Goal: Task Accomplishment & Management: Complete application form

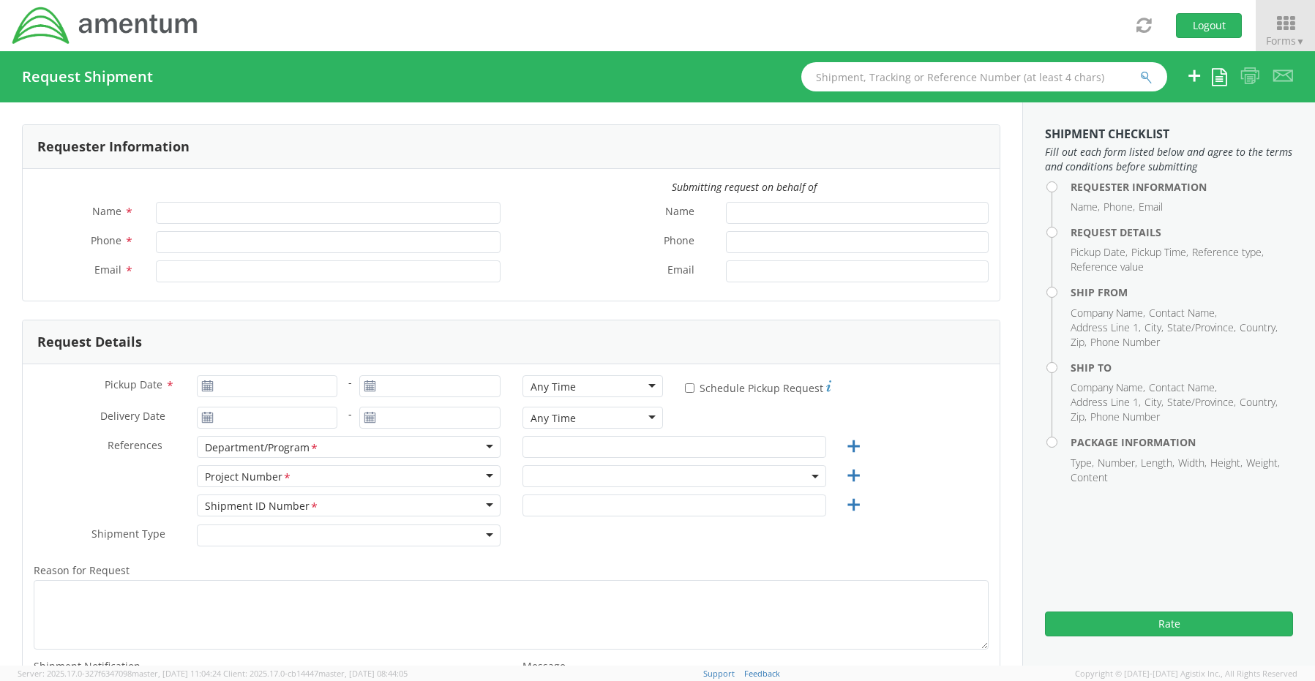
type input "[PERSON_NAME]"
type input "8172241568"
type input "[EMAIL_ADDRESS][PERSON_NAME][DOMAIN_NAME]"
select select "OCCP.600391.00000"
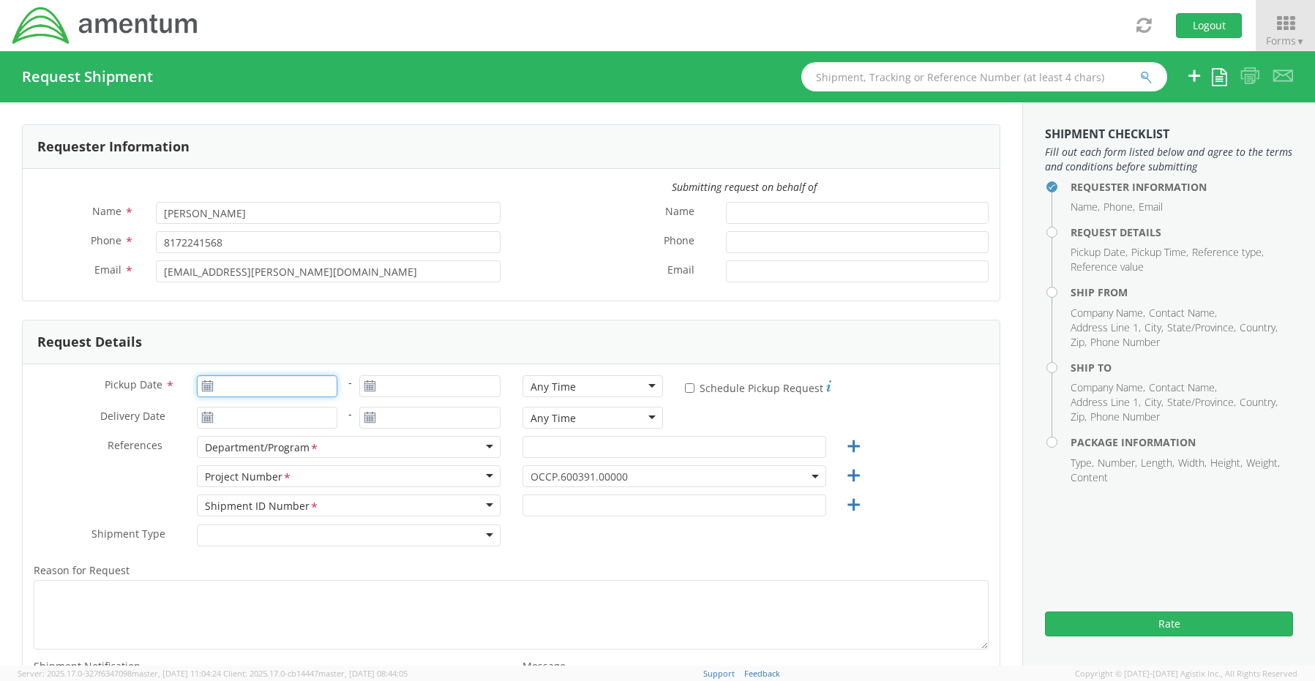
type input "[DATE]"
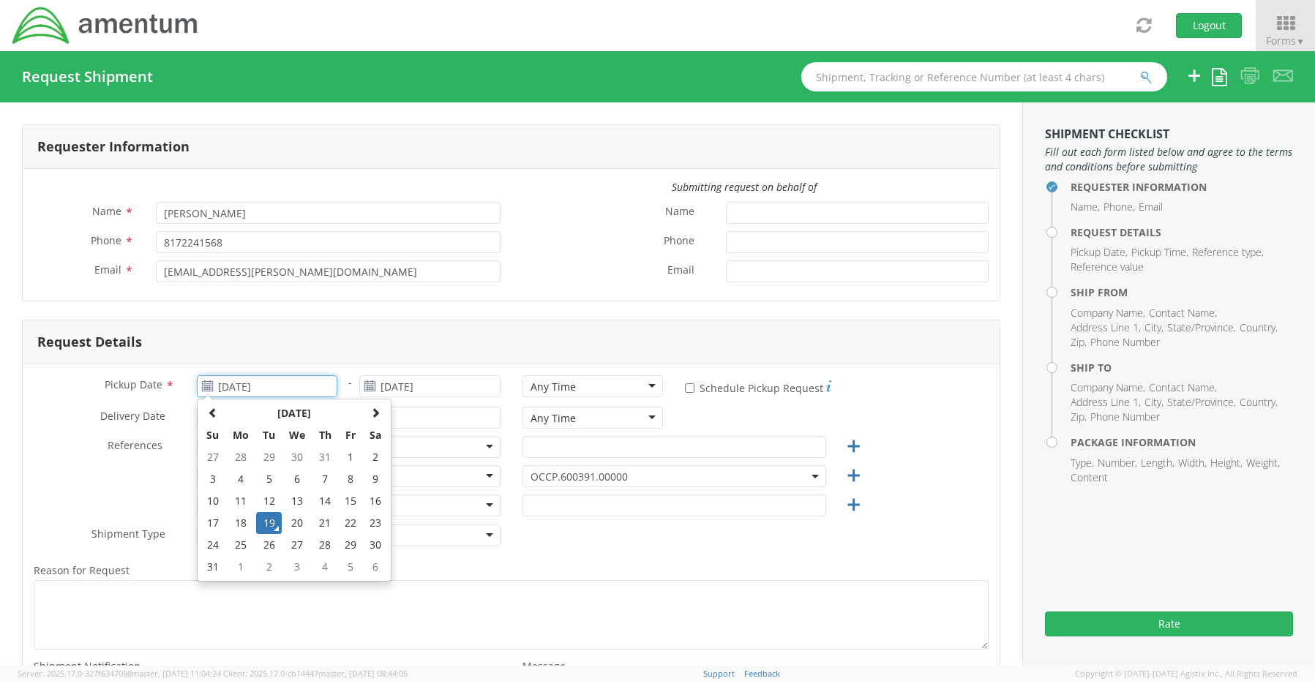
click at [267, 379] on input "[DATE]" at bounding box center [267, 386] width 141 height 22
drag, startPoint x: 269, startPoint y: 526, endPoint x: 295, endPoint y: 522, distance: 26.6
click at [269, 528] on td "19" at bounding box center [269, 523] width 26 height 22
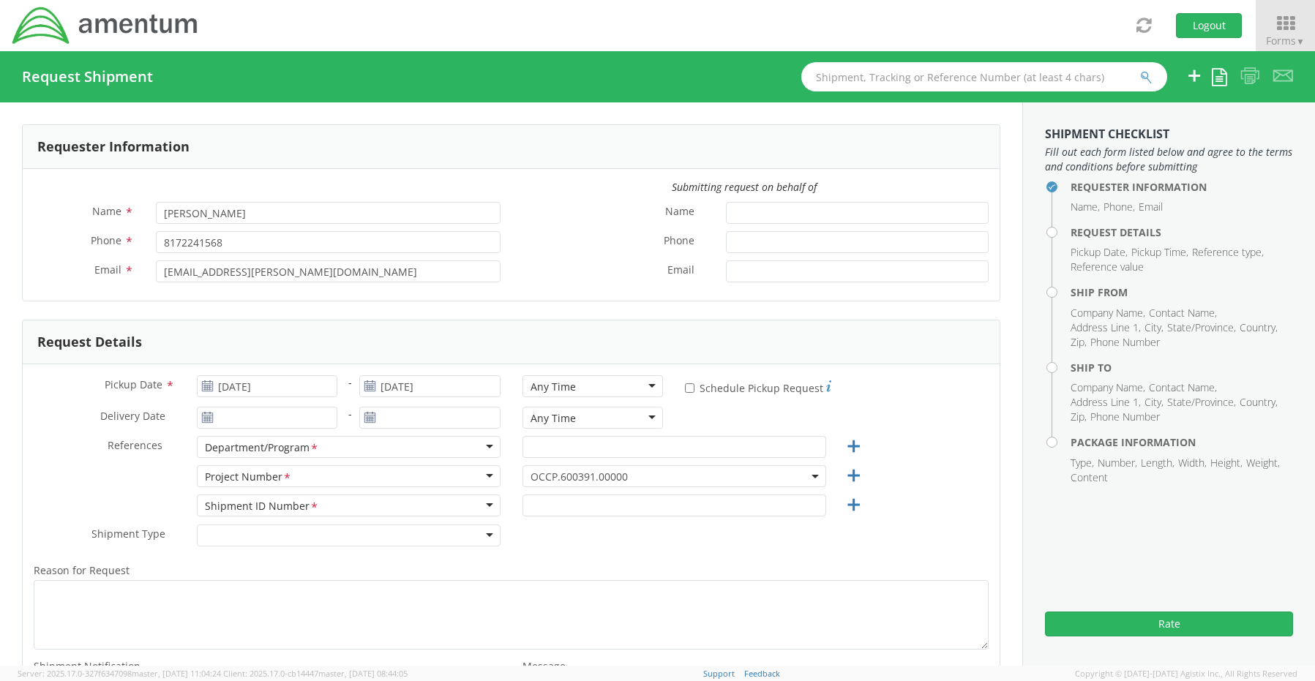
click at [573, 389] on div "Any Time" at bounding box center [592, 386] width 141 height 22
click at [575, 451] on input "text" at bounding box center [674, 447] width 304 height 22
paste input "[PERSON_NAME]"
type input "[PERSON_NAME]"
drag, startPoint x: 569, startPoint y: 470, endPoint x: 565, endPoint y: 492, distance: 23.0
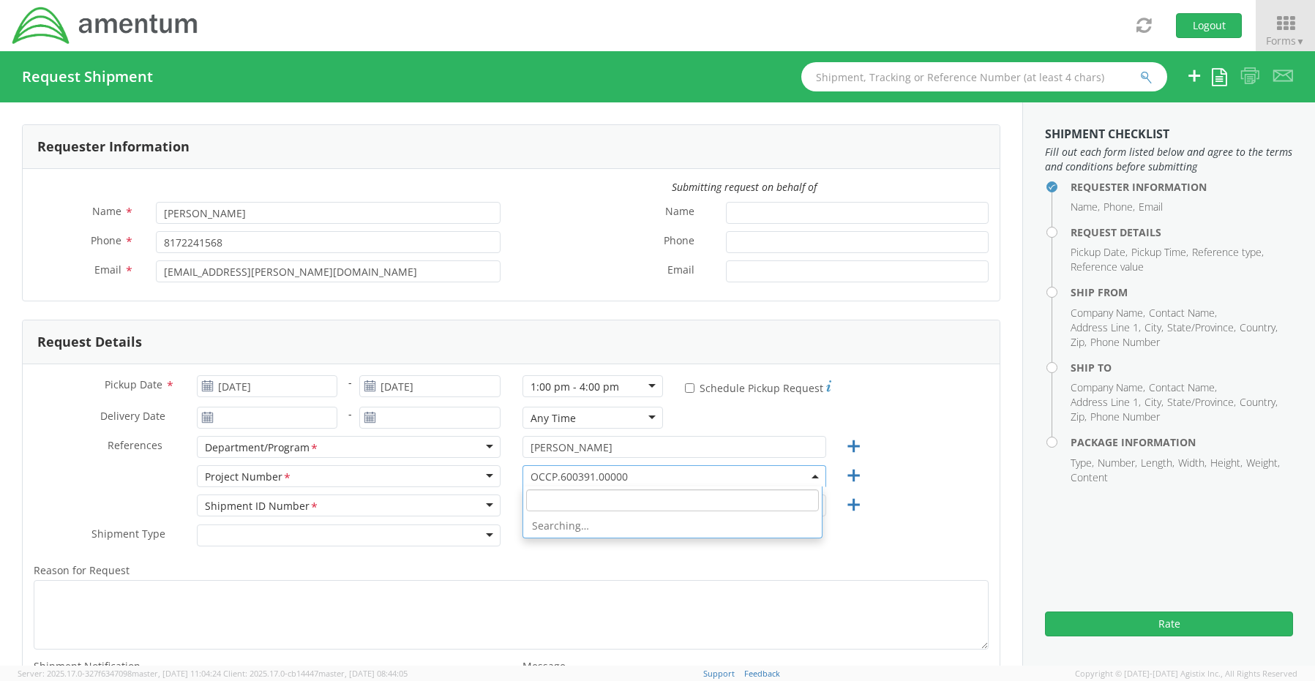
click at [565, 482] on agx-select2 "OCCP.600391.00000 OCCP.600391.00000 Searching…" at bounding box center [674, 475] width 304 height 14
click at [563, 498] on input "search" at bounding box center [672, 501] width 293 height 22
paste input "OVHD.705594.OPSXX"
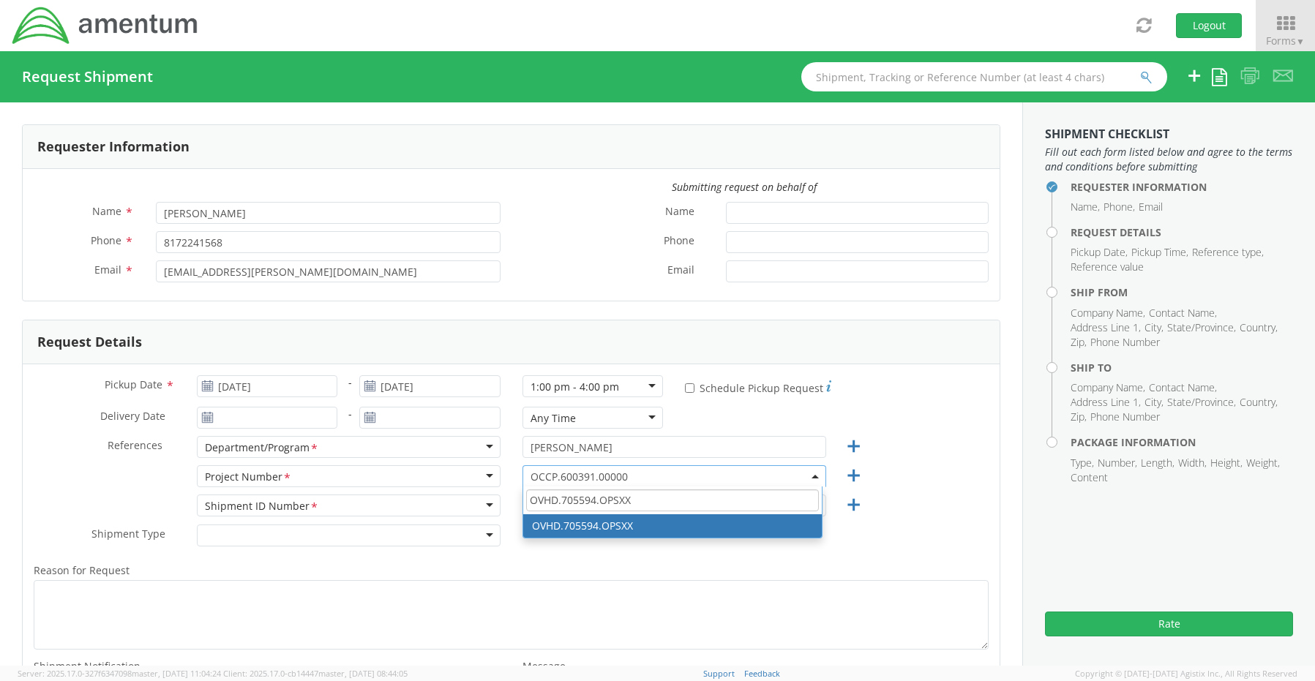
type input "OVHD.705594.OPSXX"
select select "OVHD.705594.OPSXX"
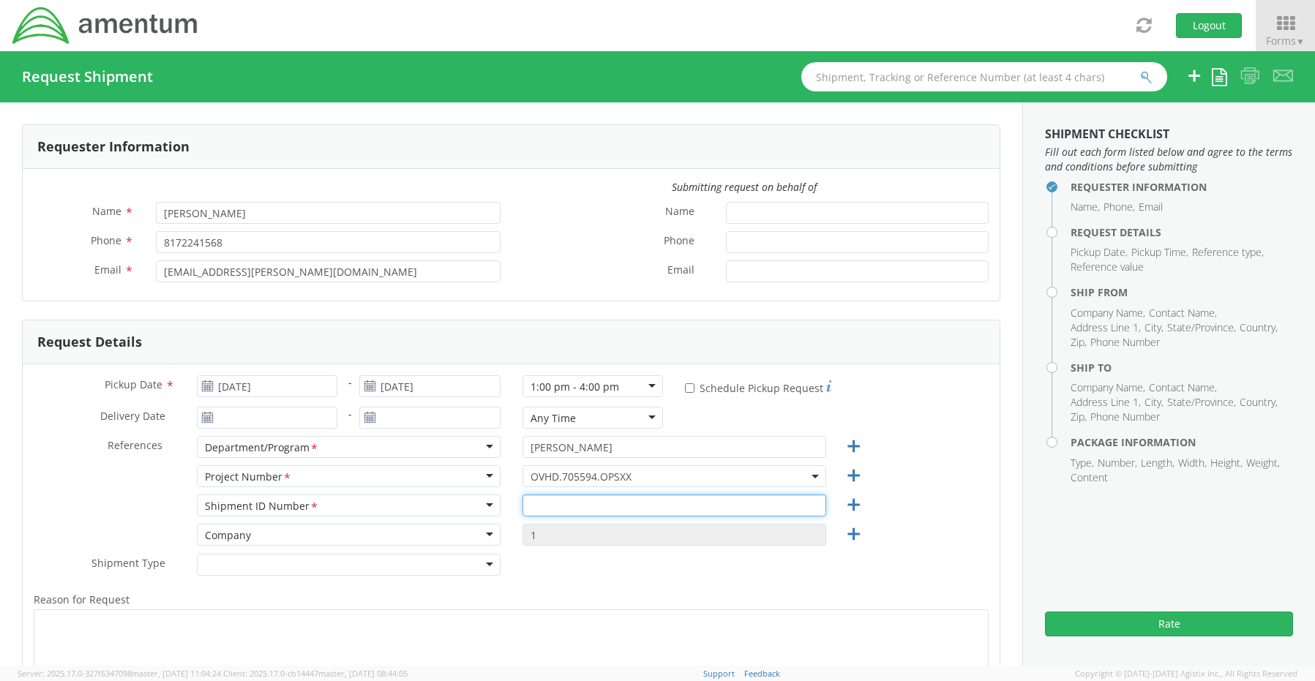
click at [553, 509] on input "text" at bounding box center [674, 506] width 304 height 22
paste input "[PERSON_NAME] - REQ0203890"
type input "[PERSON_NAME] - REQ0203890"
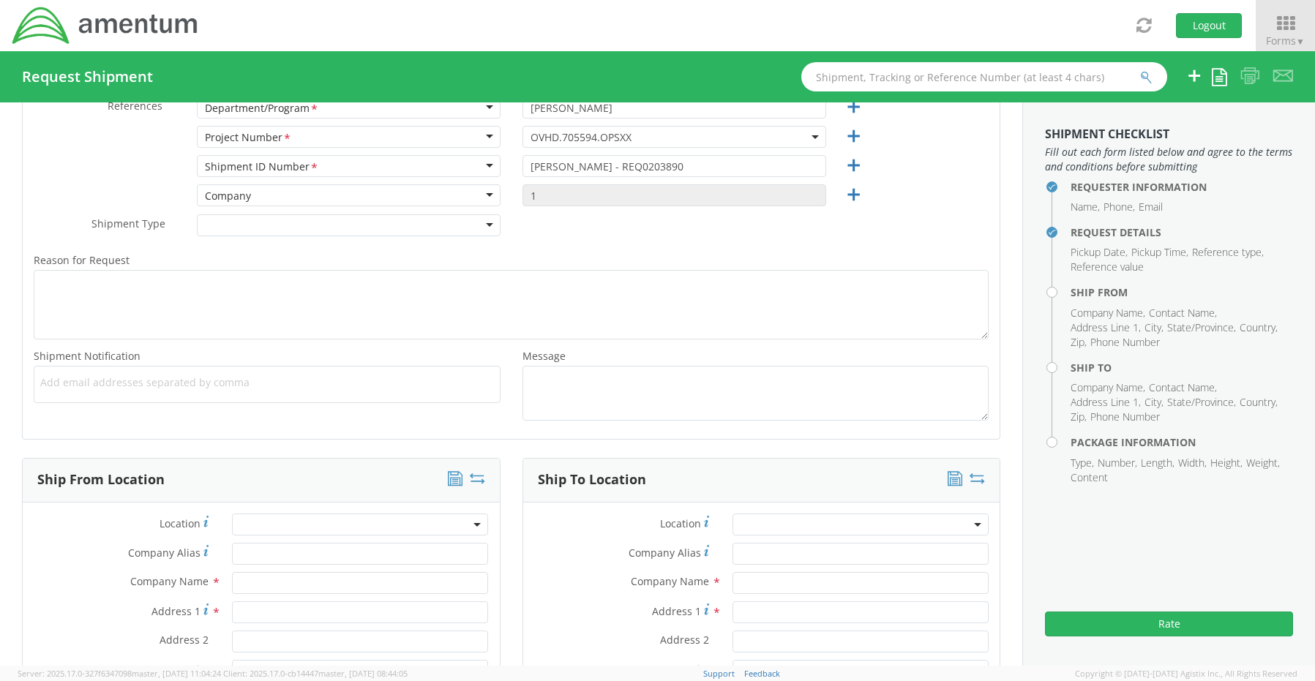
click at [70, 380] on span "Add email addresses separated by comma" at bounding box center [267, 382] width 454 height 15
paste input "[PERSON_NAME][EMAIL_ADDRESS][PERSON_NAME][DOMAIN_NAME]"
type input "[PERSON_NAME][EMAIL_ADDRESS][PERSON_NAME][DOMAIN_NAME]"
click at [298, 391] on ul "[PERSON_NAME][EMAIL_ADDRESS][PERSON_NAME][DOMAIN_NAME] ×" at bounding box center [267, 384] width 454 height 25
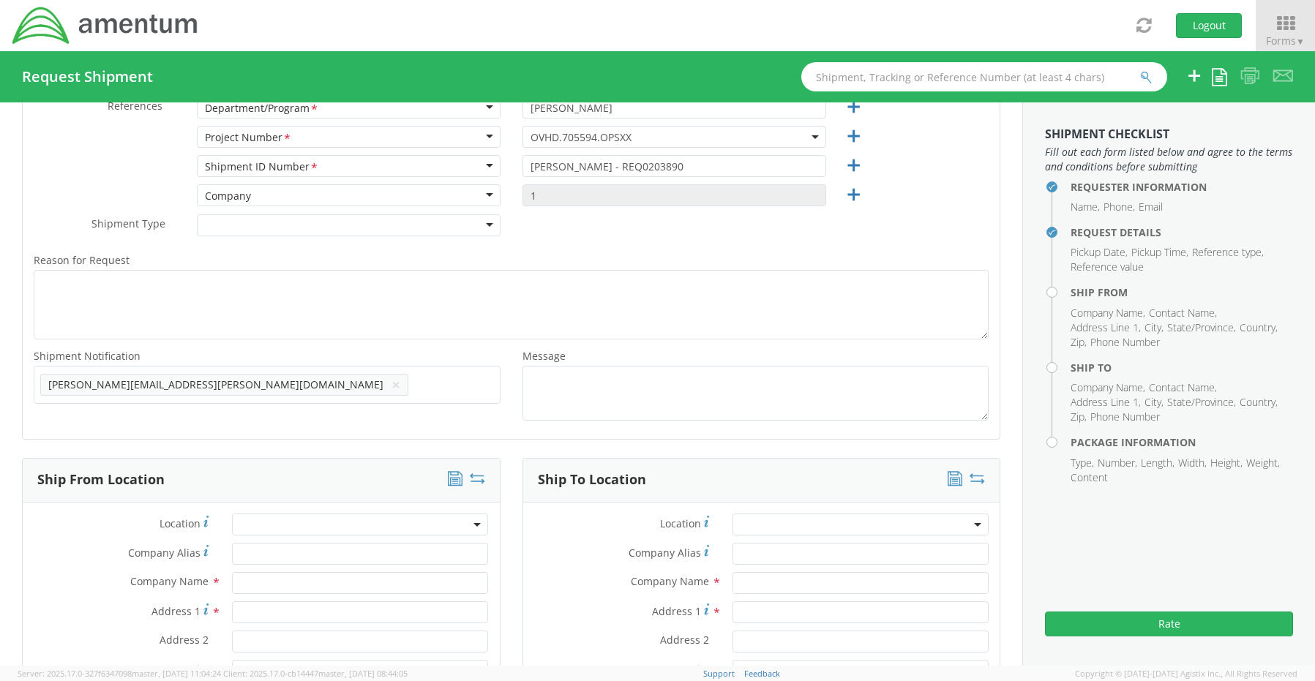
paste input "[EMAIL_ADDRESS][DOMAIN_NAME]"
type input "[EMAIL_ADDRESS][DOMAIN_NAME]"
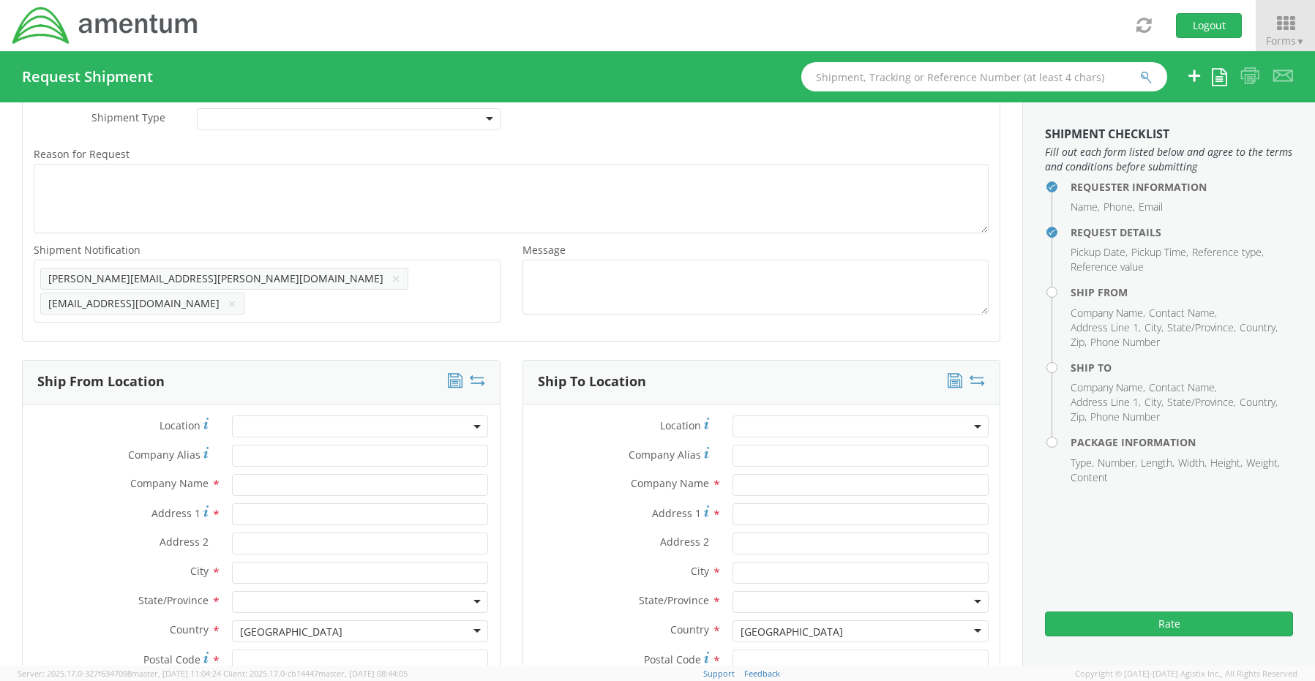
scroll to position [632, 0]
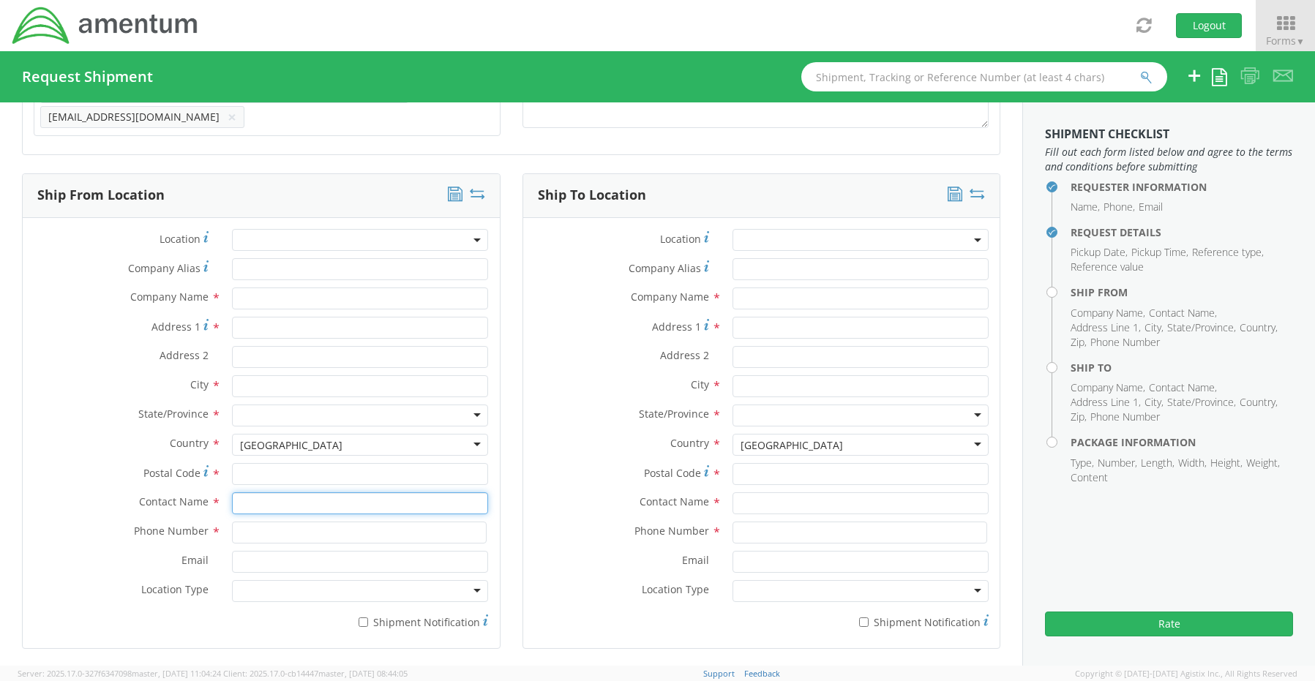
click at [244, 498] on input "text" at bounding box center [360, 503] width 256 height 22
type input "sene"
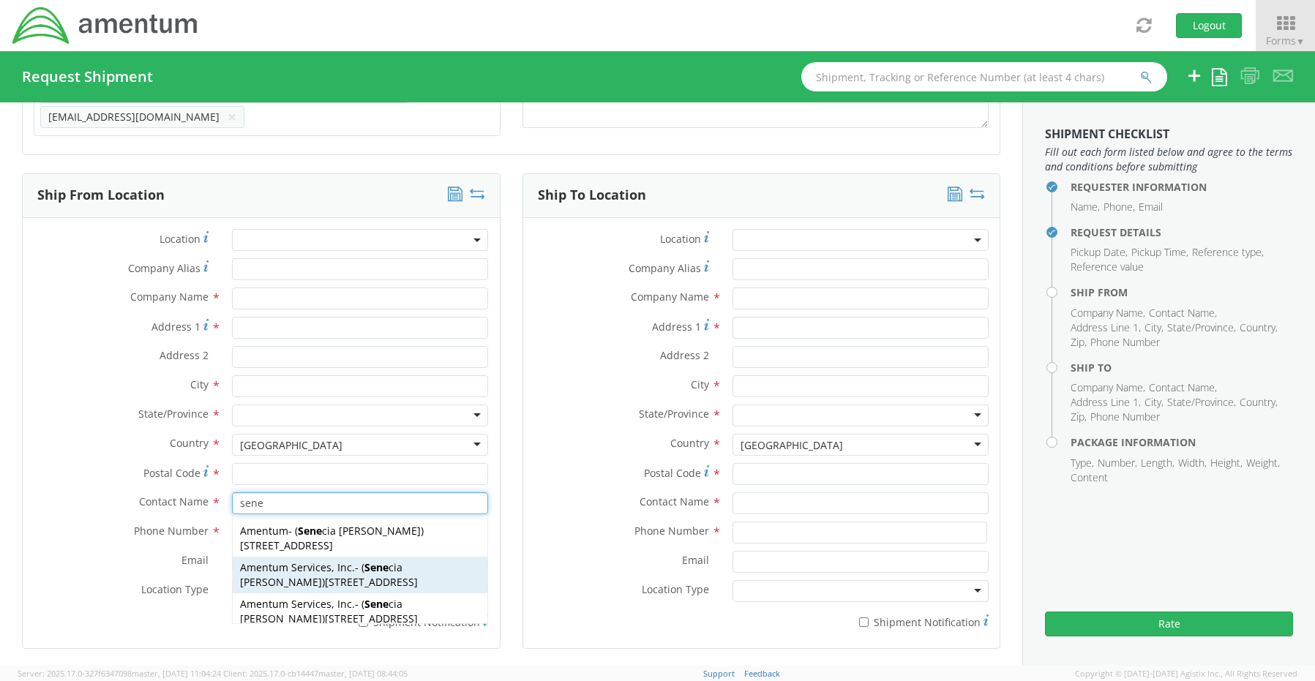
click at [325, 575] on span "[STREET_ADDRESS]" at bounding box center [371, 582] width 93 height 14
type input "Amentum Services, Inc."
type input "[STREET_ADDRESS]"
type input "[GEOGRAPHIC_DATA]"
type input "76177"
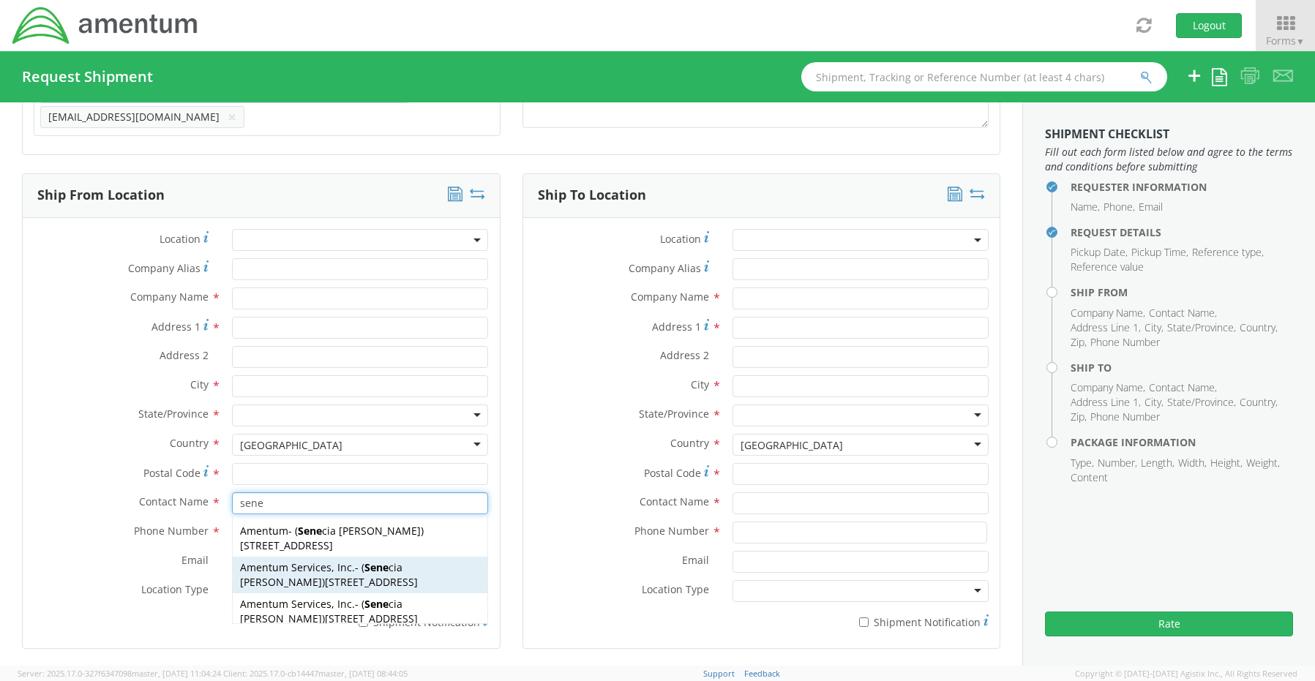
type input "[PERSON_NAME]"
type input "[PHONE_NUMBER]"
type input "[EMAIL_ADDRESS][PERSON_NAME][DOMAIN_NAME]"
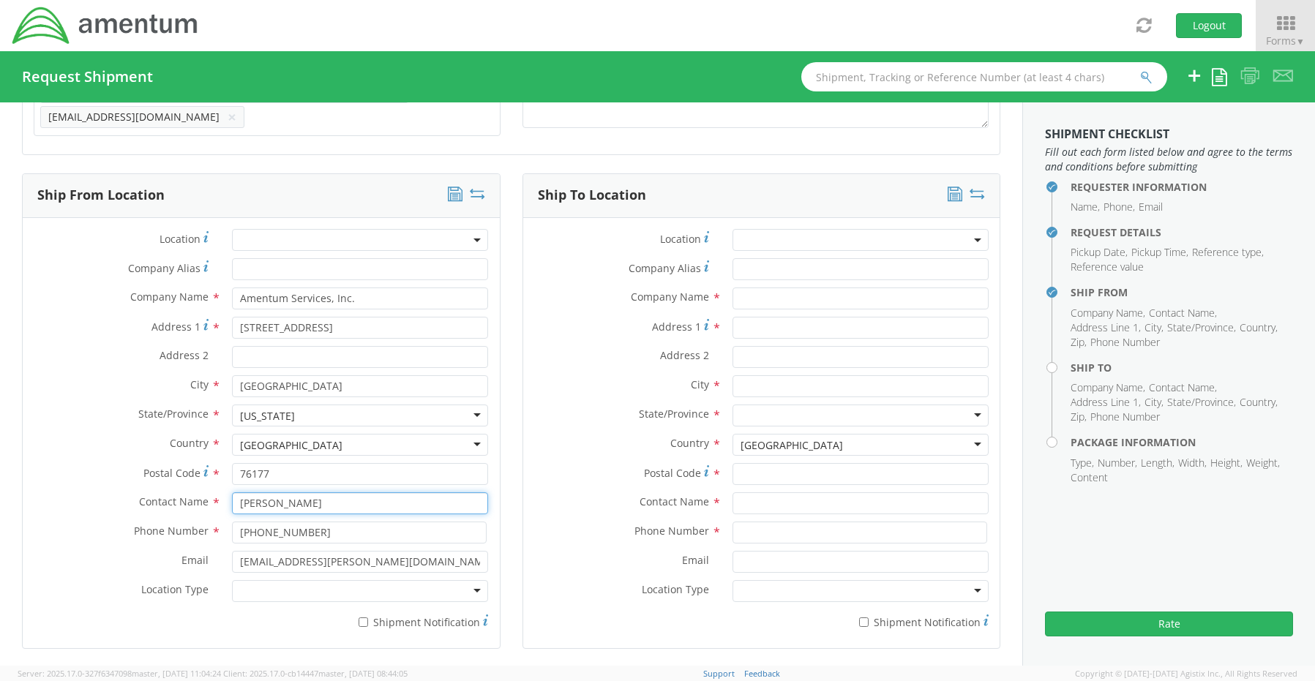
type input "[PERSON_NAME]"
click at [243, 580] on div at bounding box center [360, 591] width 256 height 22
drag, startPoint x: 266, startPoint y: 607, endPoint x: 310, endPoint y: 607, distance: 43.2
click at [359, 618] on input "* Shipment Notification" at bounding box center [364, 623] width 10 height 10
checkbox input "true"
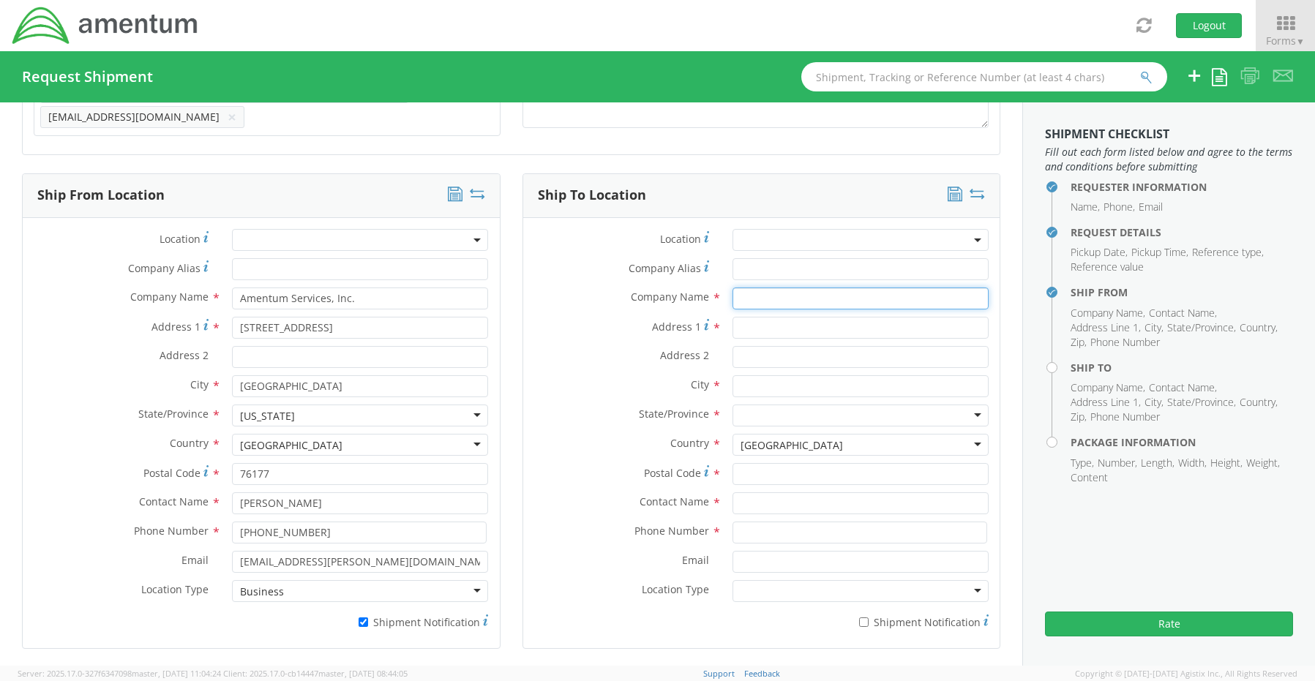
click at [770, 296] on input "text" at bounding box center [860, 299] width 256 height 22
paste input "Amentum"
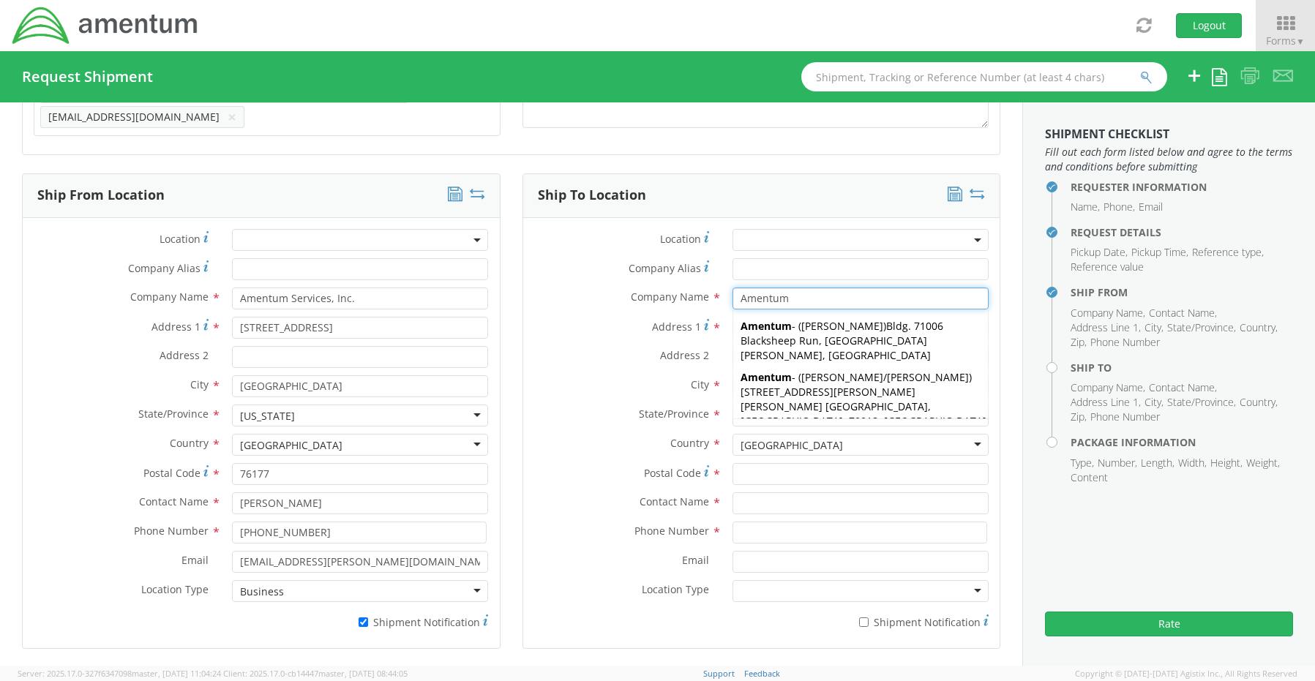
type input "Amentum"
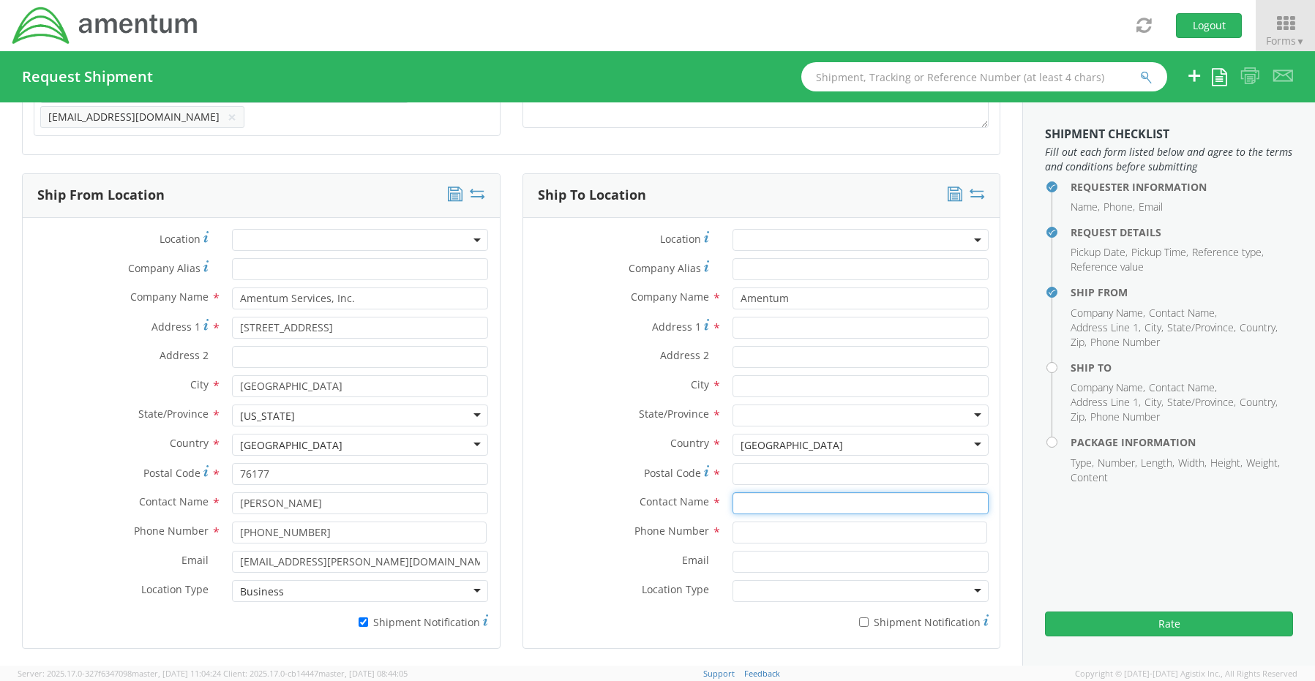
click at [754, 492] on input "text" at bounding box center [860, 503] width 256 height 22
paste input "[PERSON_NAME]"
type input "[PERSON_NAME]"
click at [754, 325] on input "Address 1 *" at bounding box center [860, 328] width 256 height 22
paste input "[STREET_ADDRESS]"
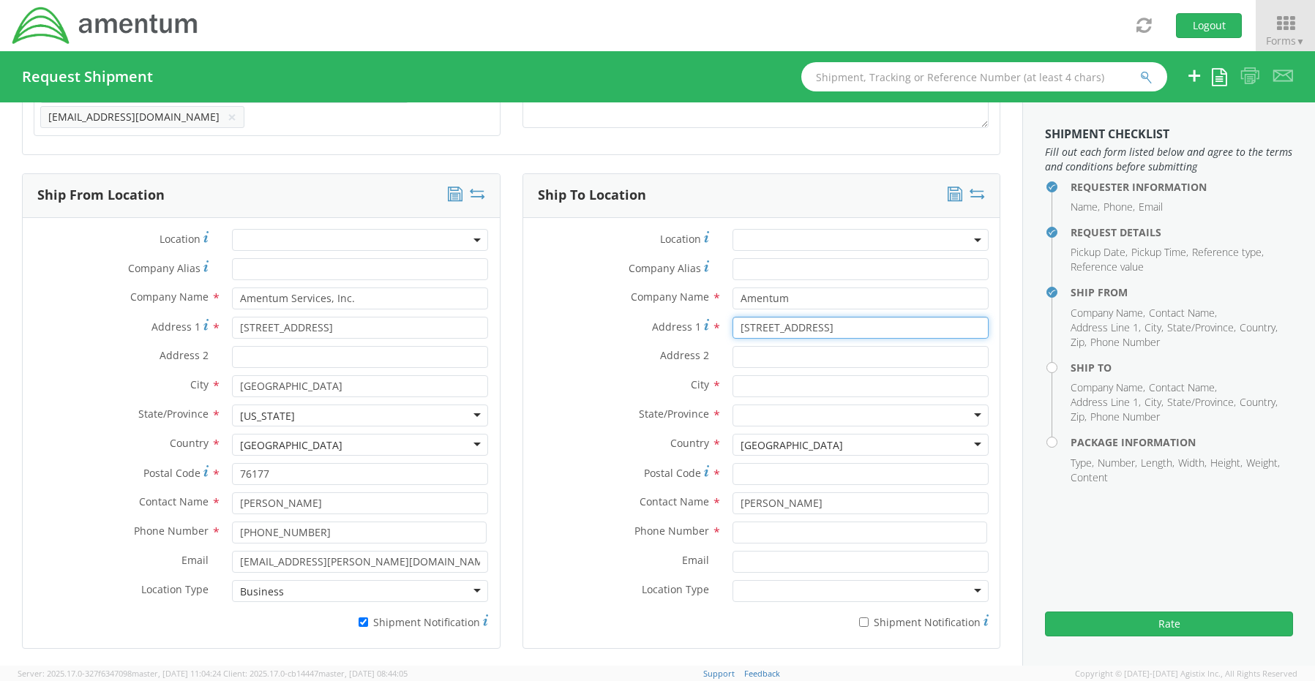
drag, startPoint x: 879, startPoint y: 316, endPoint x: 830, endPoint y: 321, distance: 49.3
click at [830, 321] on input "[STREET_ADDRESS]" at bounding box center [860, 328] width 256 height 22
type input "[STREET_ADDRESS]"
click at [738, 356] on input "Address 2 *" at bounding box center [860, 357] width 256 height 22
paste input "Suite 700"
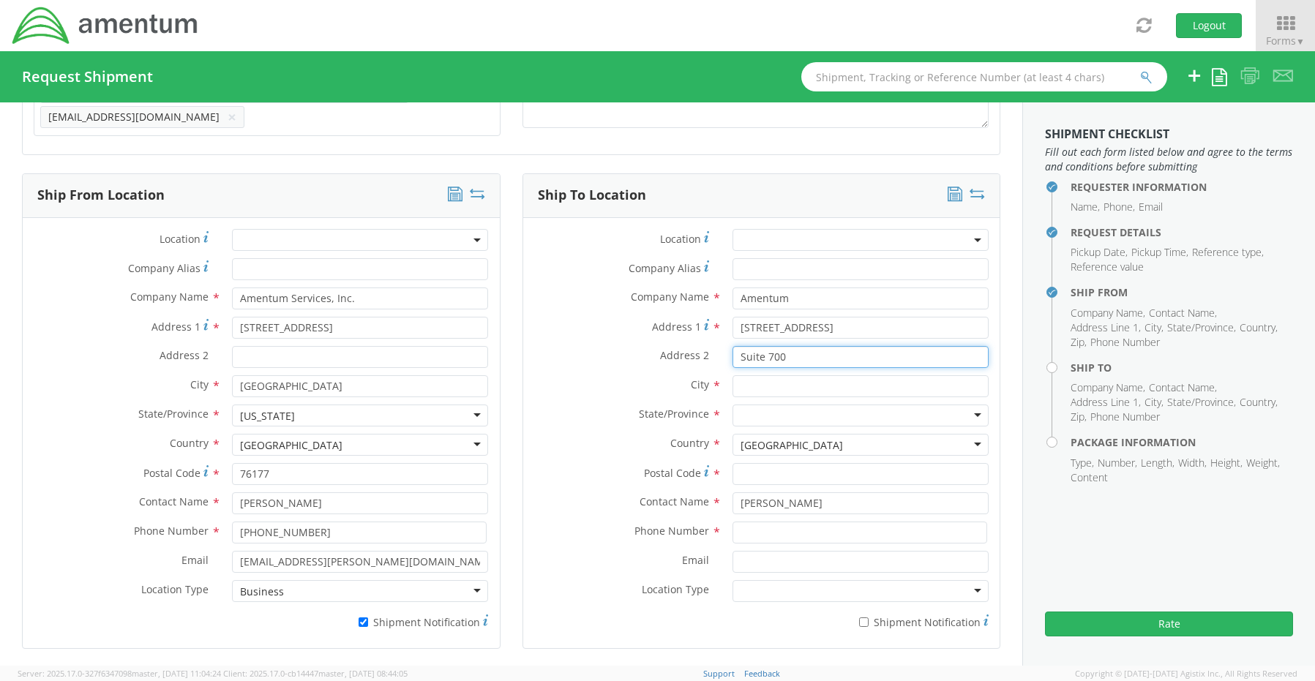
type input "Suite 700"
click at [887, 322] on input "[STREET_ADDRESS]" at bounding box center [860, 328] width 256 height 22
type input "[STREET_ADDRESS]"
click at [770, 381] on input "text" at bounding box center [860, 386] width 256 height 22
paste input "[PERSON_NAME],"
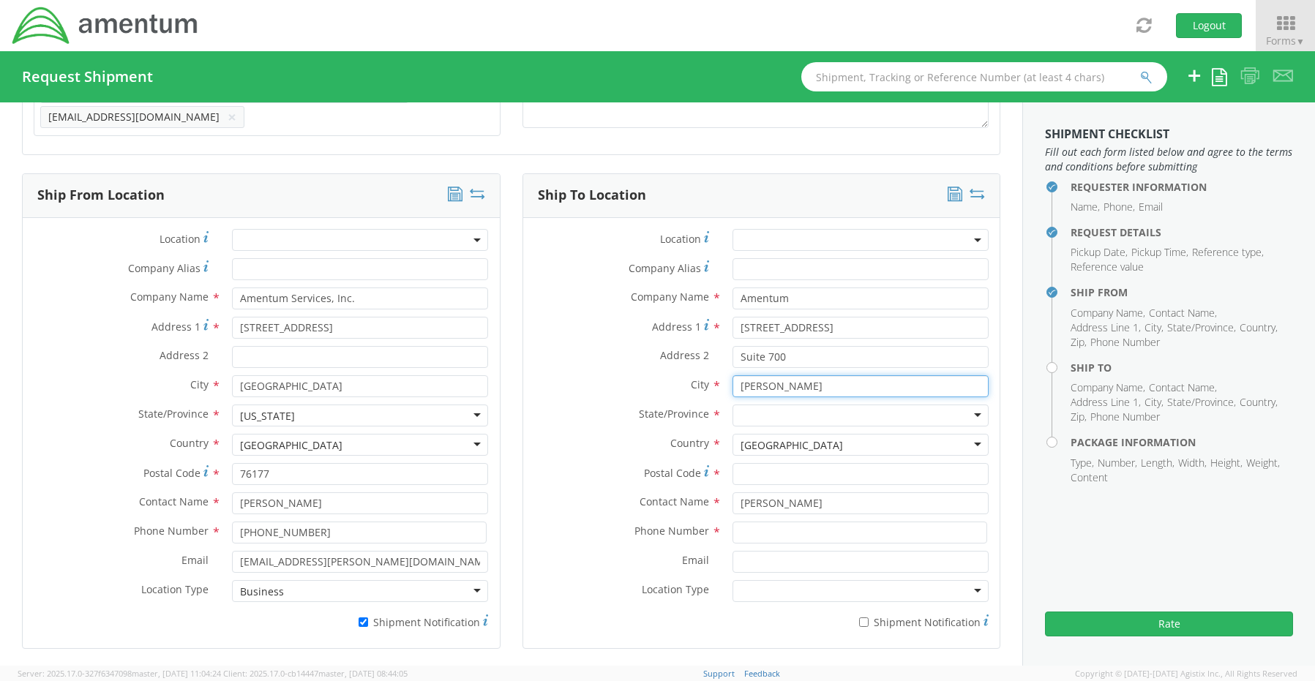
type input "[PERSON_NAME]"
click at [741, 409] on input "select-one" at bounding box center [742, 416] width 3 height 15
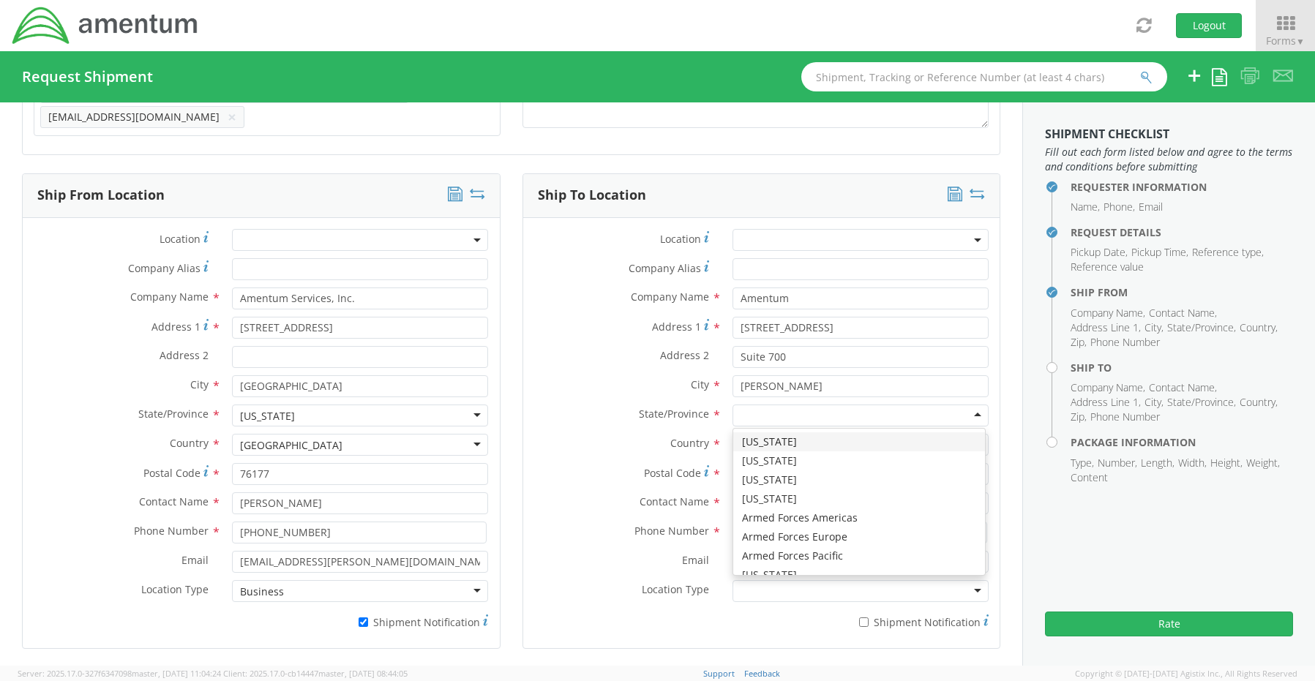
type input "v"
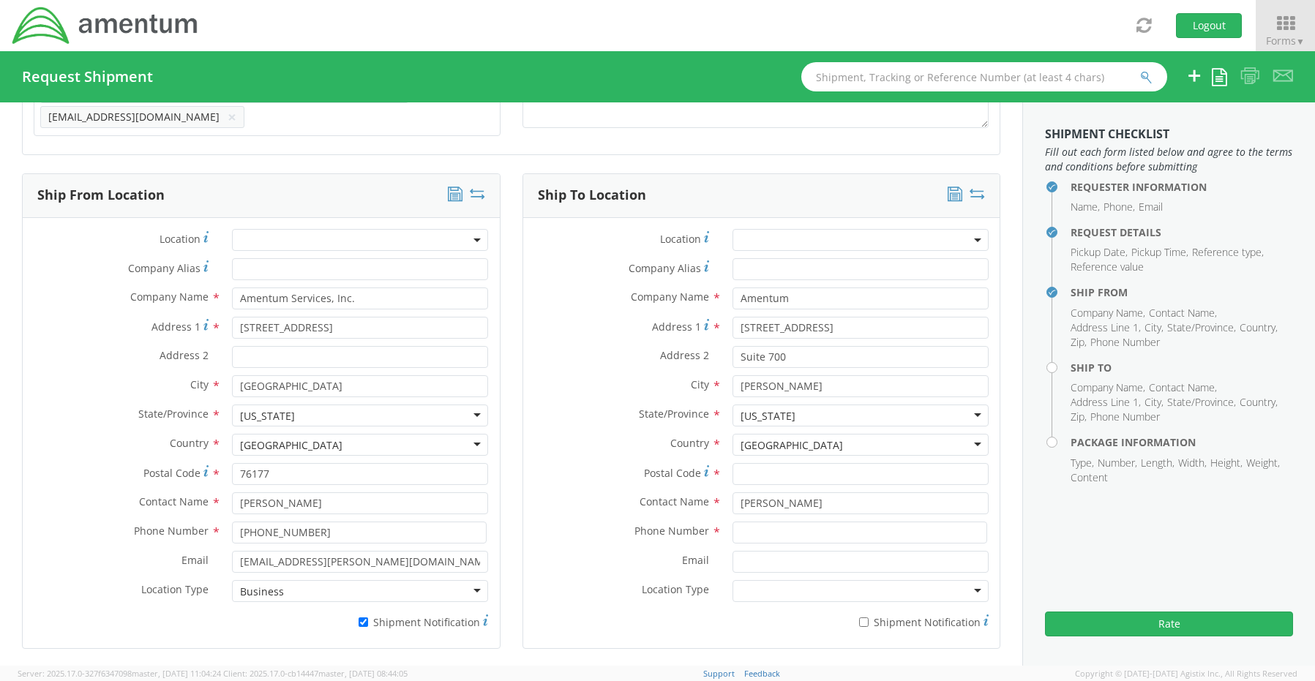
scroll to position [0, 0]
click at [779, 468] on input "Postal Code *" at bounding box center [860, 474] width 256 height 22
paste input "20171"
type input "20171"
click at [758, 531] on input at bounding box center [859, 533] width 255 height 22
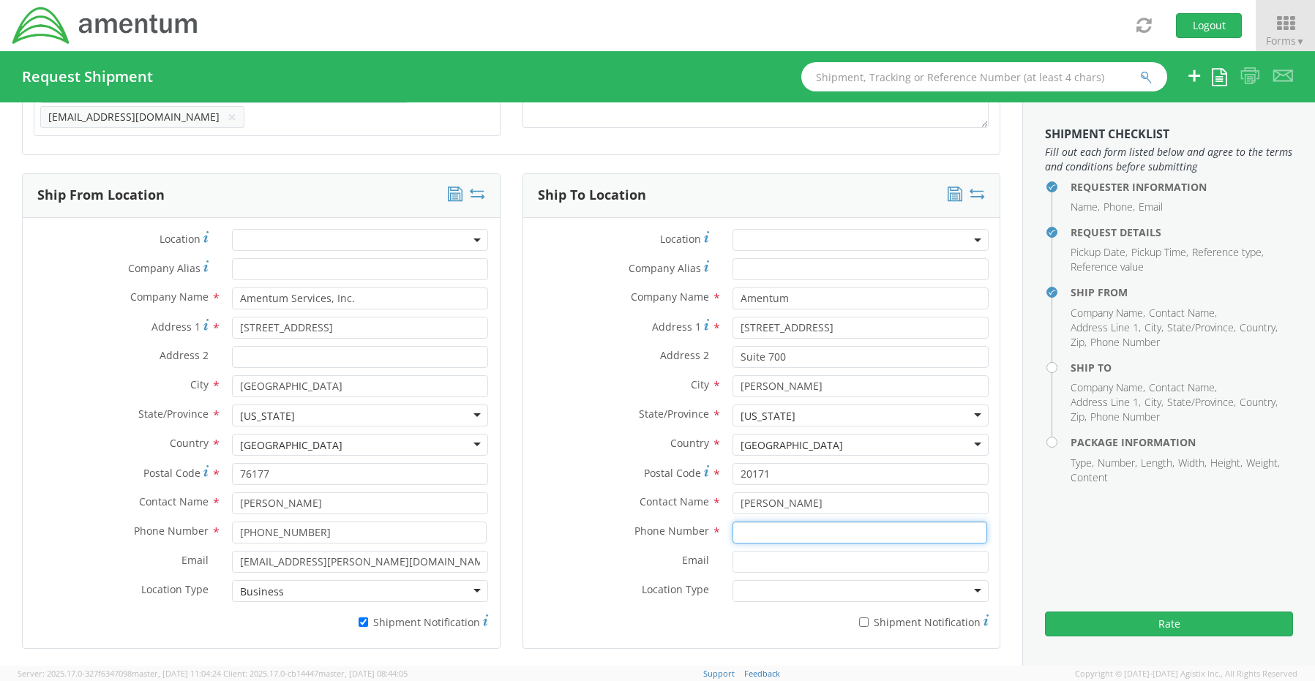
paste input "[PHONE_NUMBER]"
type input "[PHONE_NUMBER]"
click at [792, 551] on input "Email *" at bounding box center [860, 562] width 256 height 22
paste input "[EMAIL_ADDRESS][DOMAIN_NAME]"
type input "[EMAIL_ADDRESS][DOMAIN_NAME]"
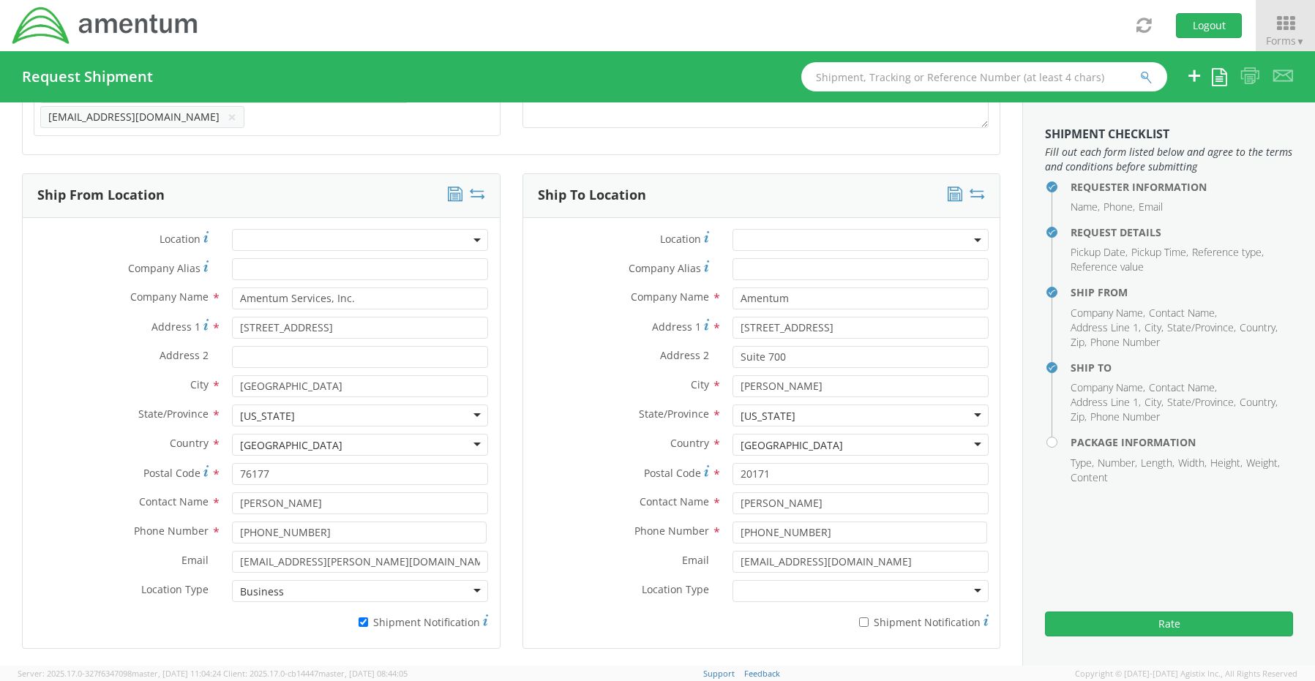
click at [768, 589] on div at bounding box center [860, 591] width 256 height 22
drag, startPoint x: 751, startPoint y: 607, endPoint x: 818, endPoint y: 604, distance: 67.4
click at [860, 615] on label "* Shipment Notification" at bounding box center [860, 621] width 256 height 18
click at [859, 618] on input "* Shipment Notification" at bounding box center [864, 623] width 10 height 10
checkbox input "true"
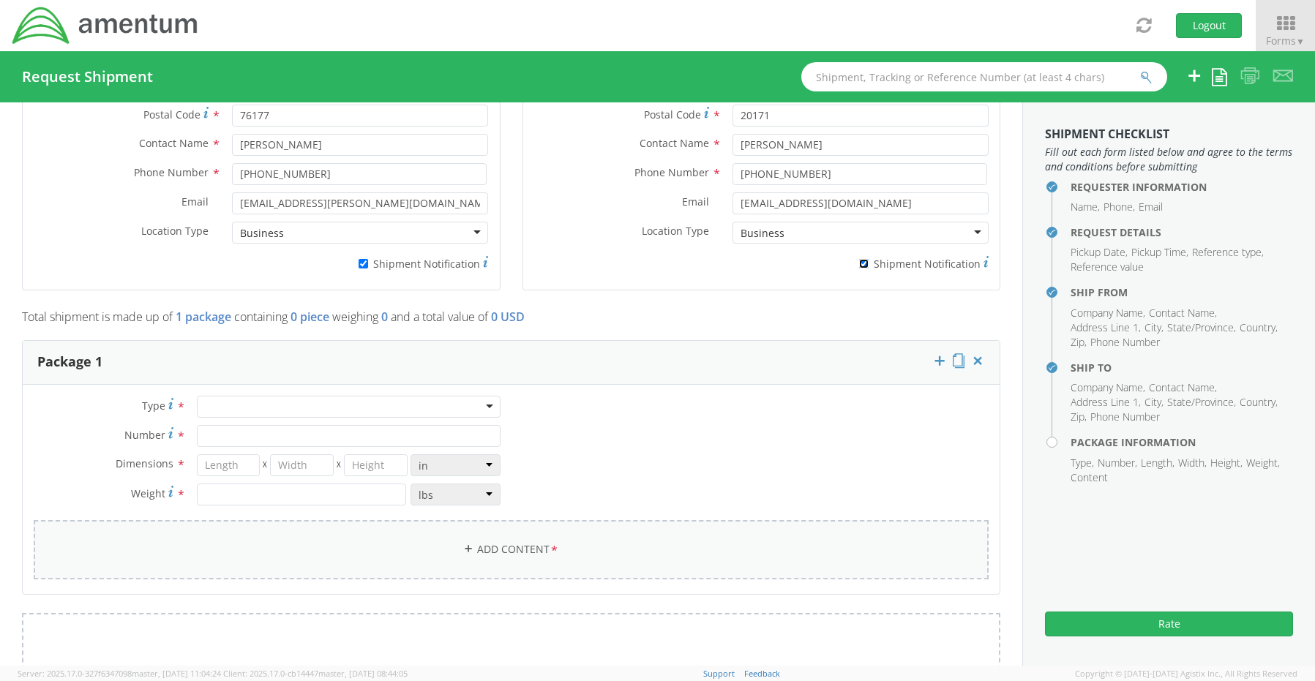
scroll to position [998, 0]
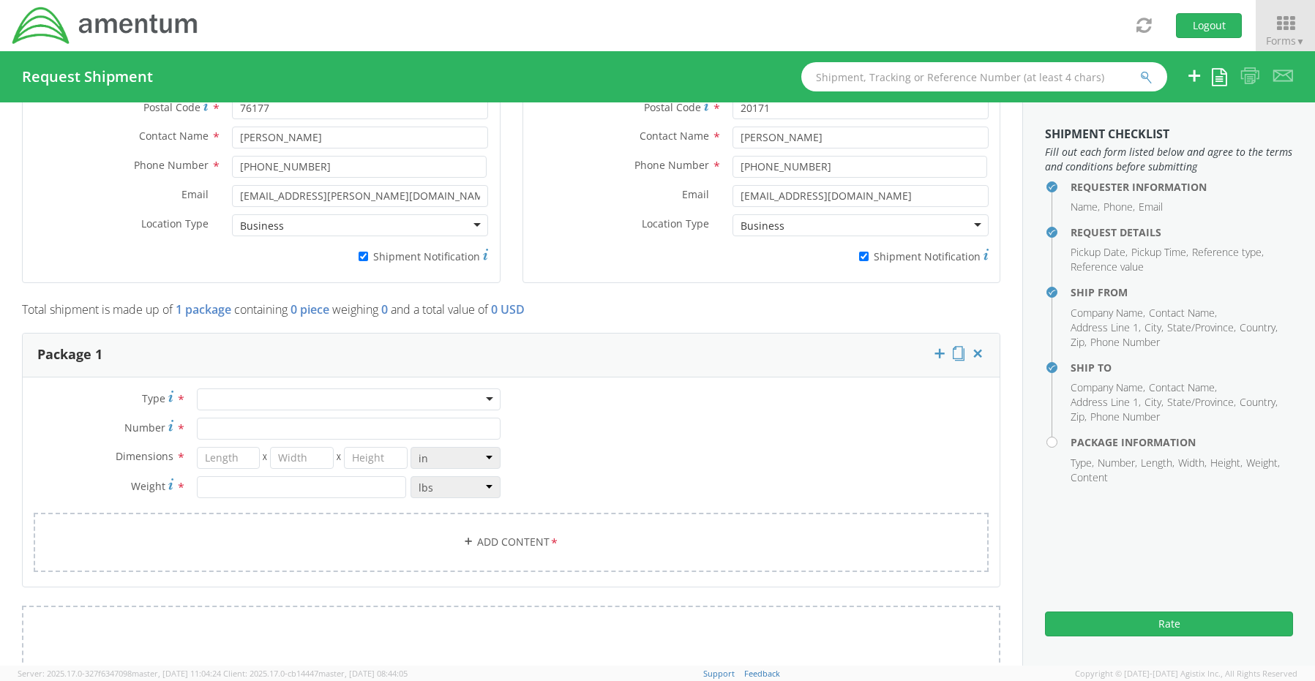
click at [220, 392] on div at bounding box center [349, 400] width 304 height 22
click at [221, 418] on input "Number *" at bounding box center [349, 429] width 304 height 22
type input "1"
type input "20"
type input "14"
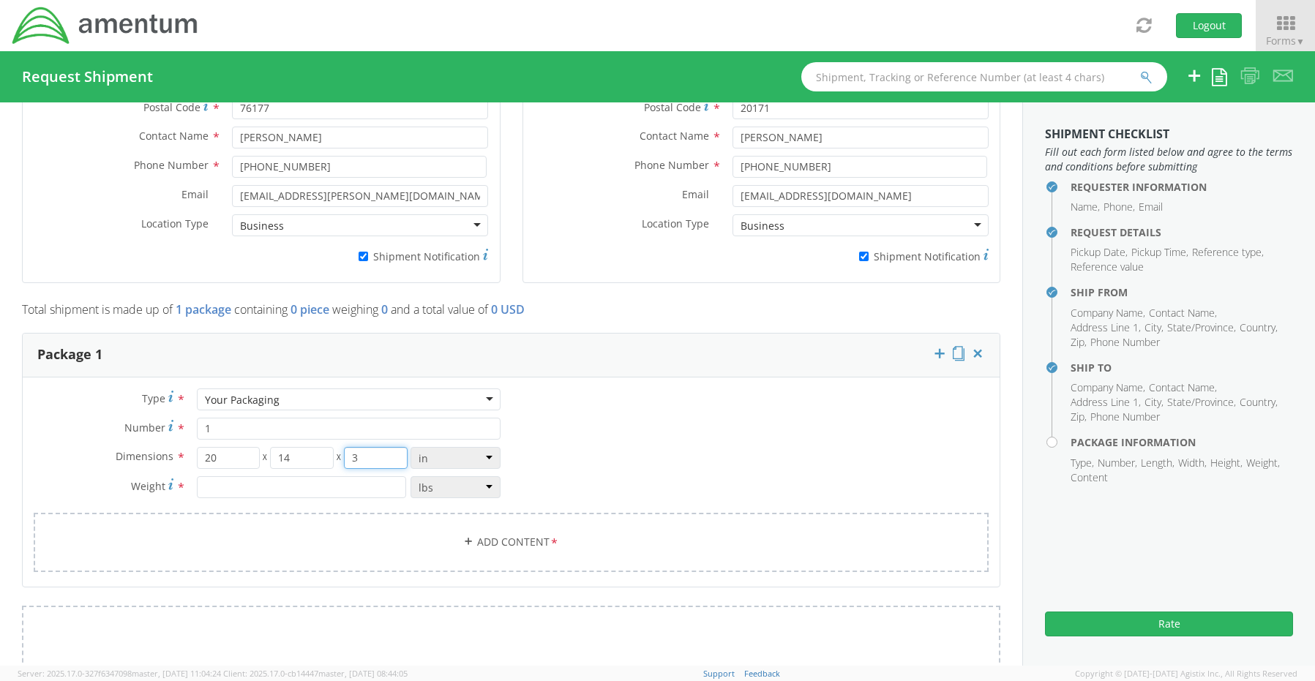
type input "3"
click at [220, 481] on input "number" at bounding box center [302, 487] width 210 height 22
type input "8.0"
click at [508, 530] on link "Add Content *" at bounding box center [511, 542] width 955 height 59
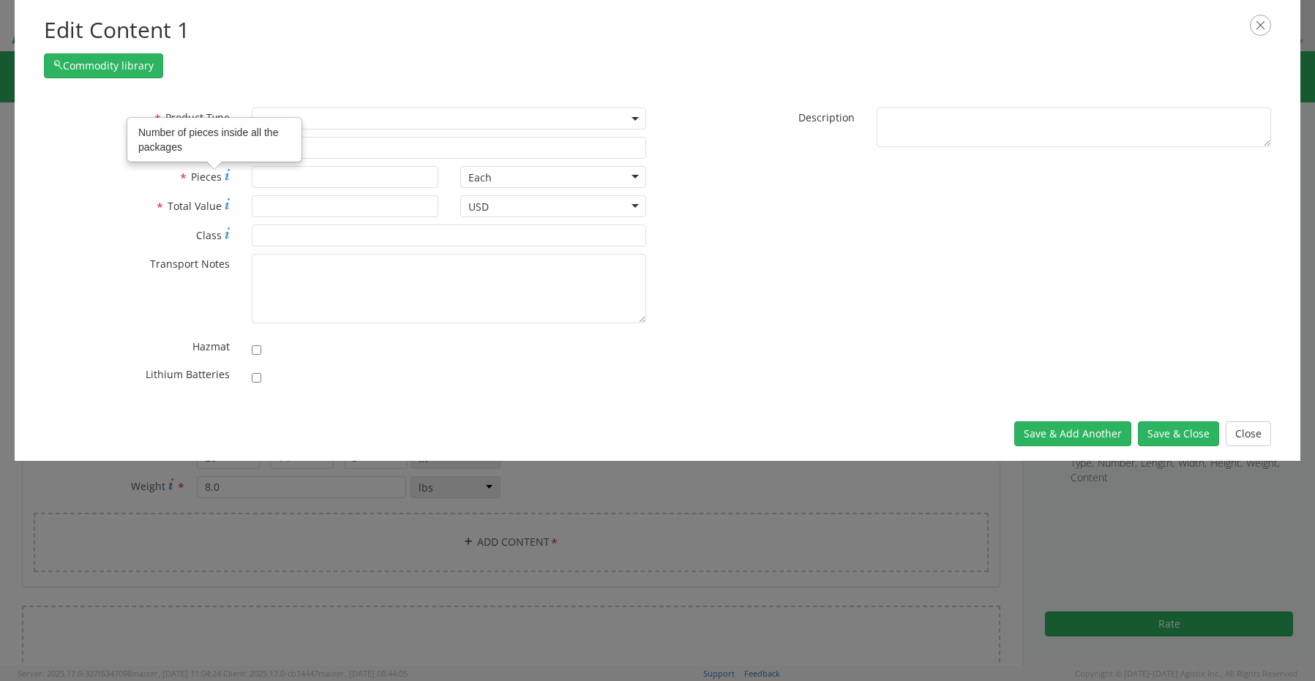
click at [343, 116] on span at bounding box center [449, 119] width 394 height 22
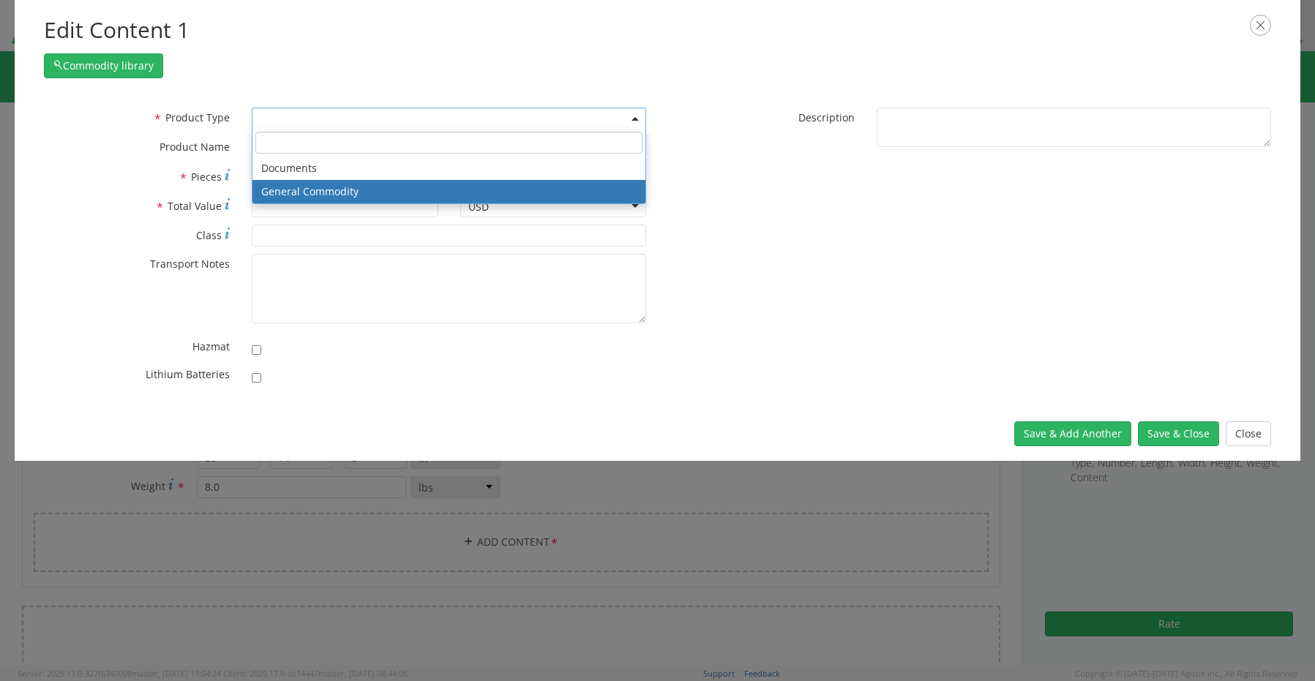
select select "COMMODITY"
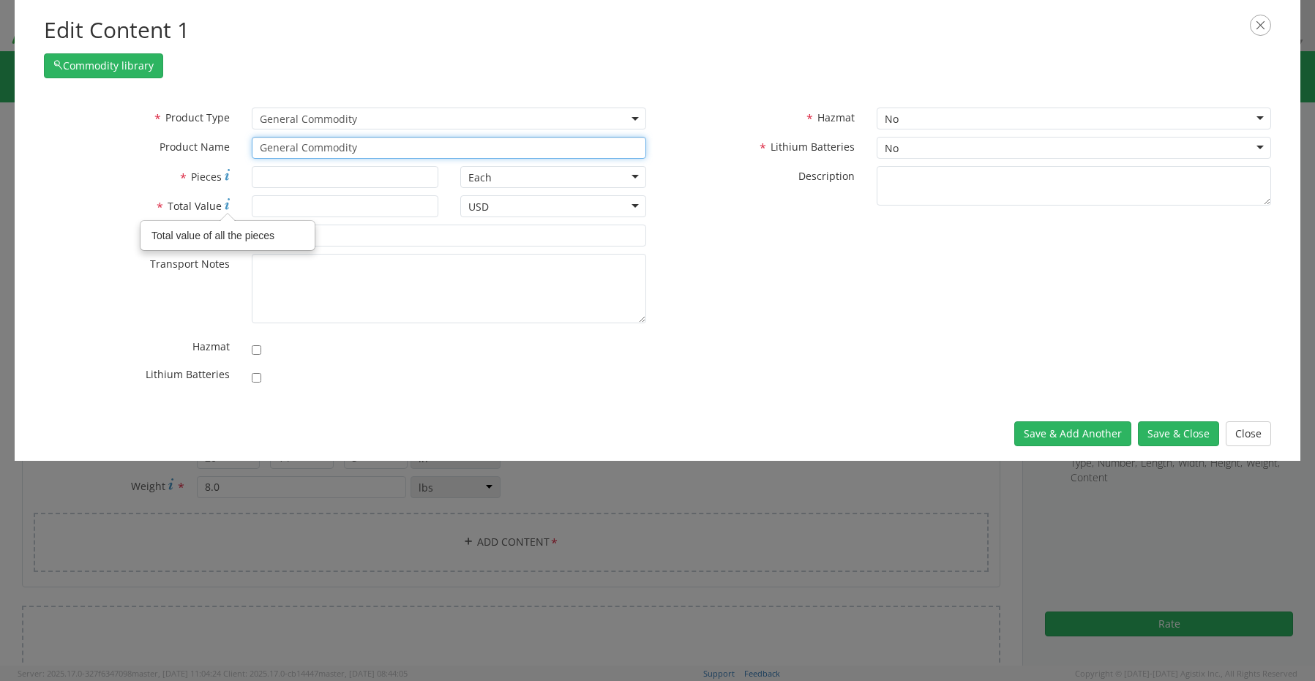
drag, startPoint x: 380, startPoint y: 142, endPoint x: 228, endPoint y: 147, distance: 151.6
click at [231, 148] on div "* Product Name General Commodity" at bounding box center [345, 148] width 625 height 22
paste input "Laptop - SCTASK0222940 Dell – CORP026259 service tag DRT8H64"
type input "Laptop - SCTASK0222940 Dell – CORP026259 service tag DRT8H64"
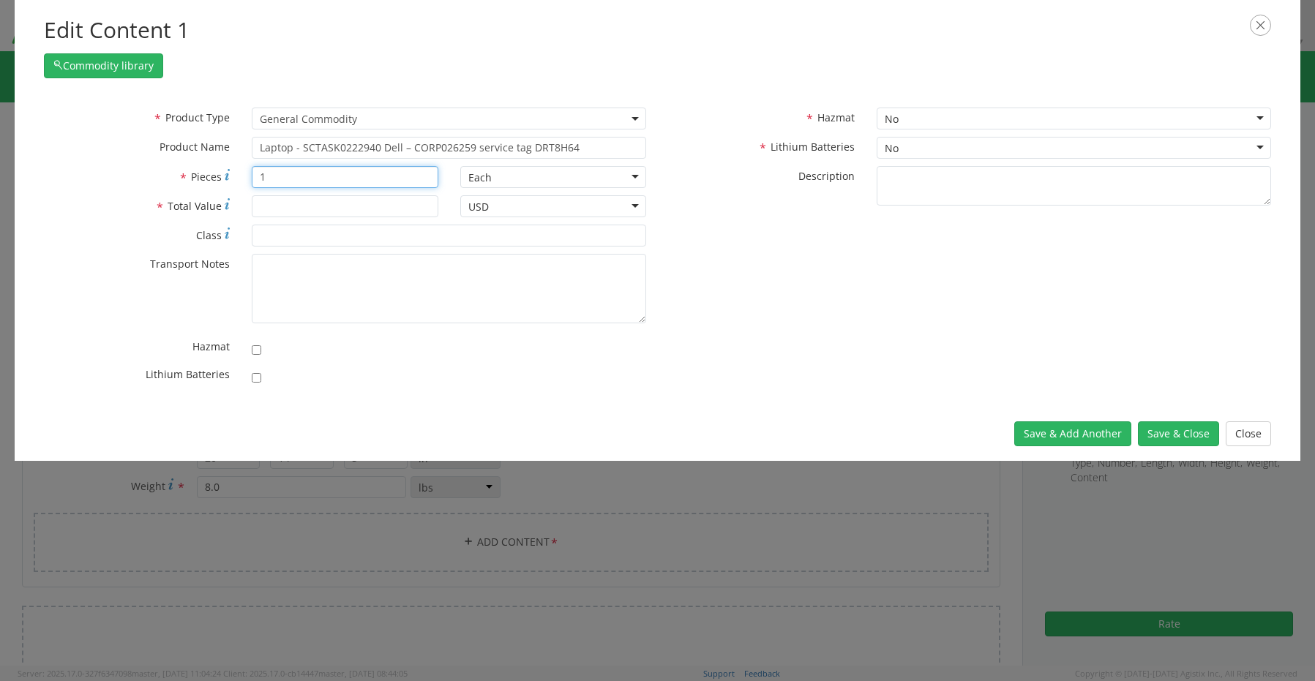
type input "1"
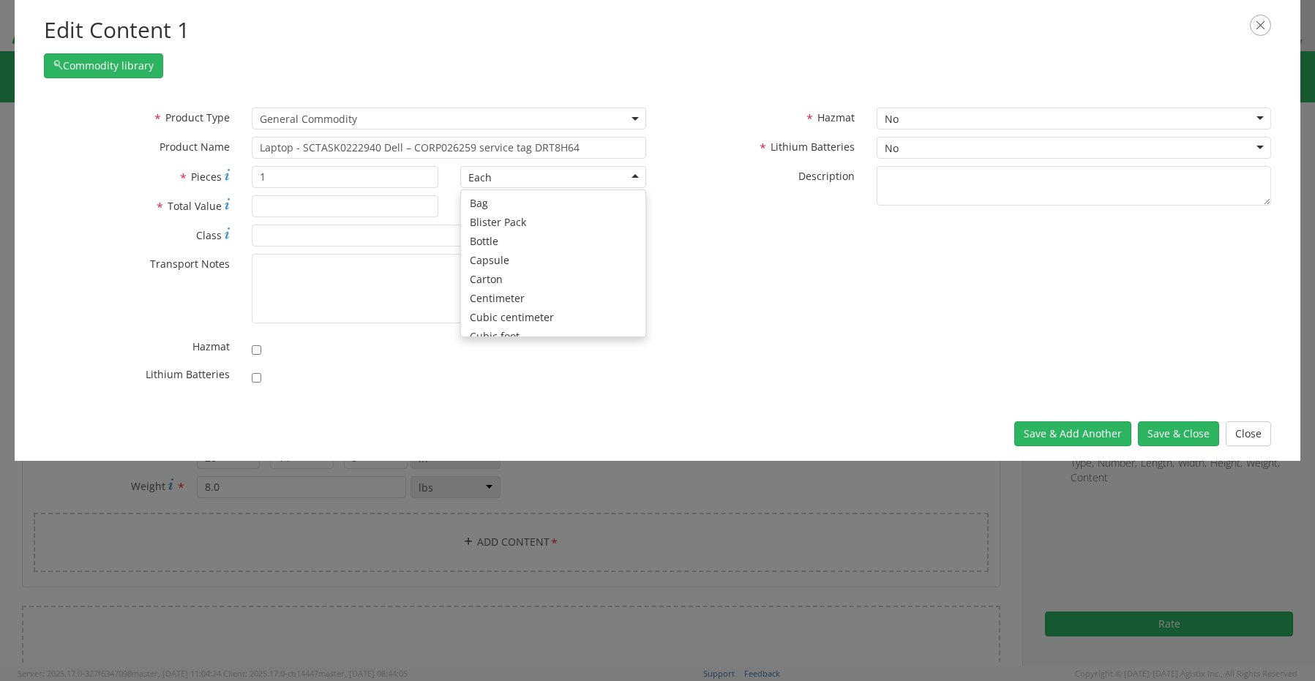
scroll to position [131, 0]
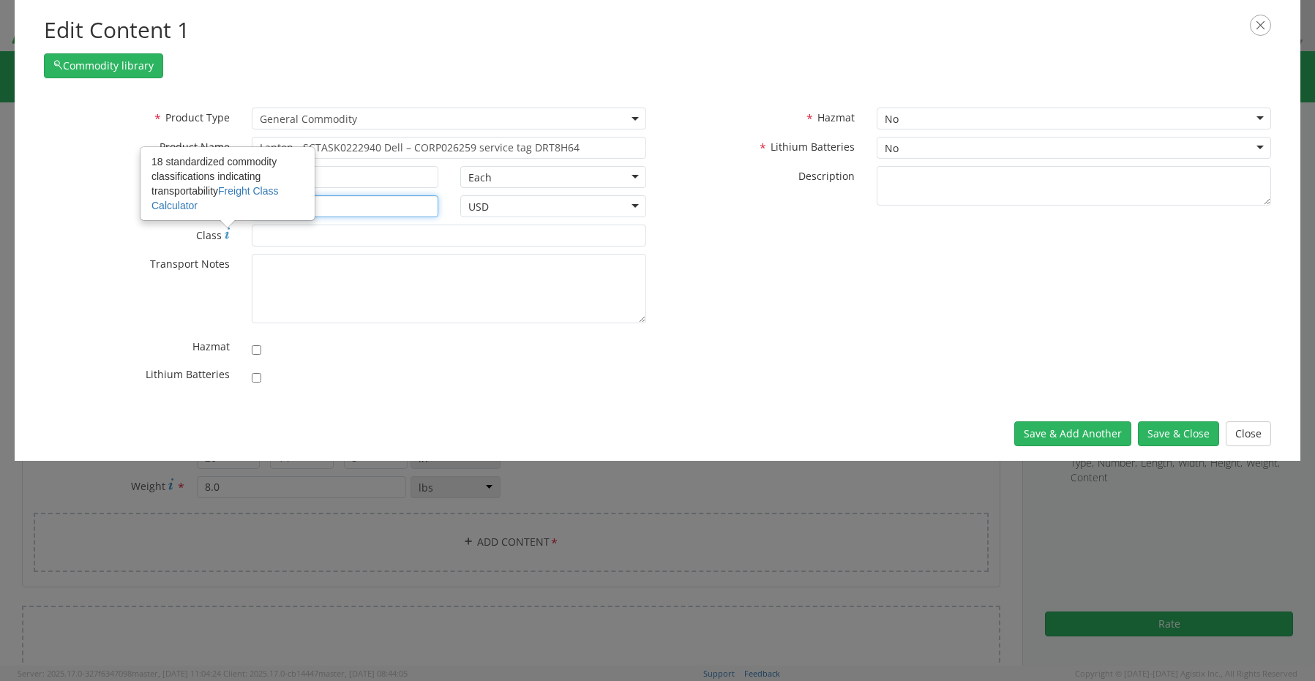
type input "1550.00"
drag, startPoint x: 252, startPoint y: 374, endPoint x: 244, endPoint y: 391, distance: 19.3
click at [252, 375] on input "checkbox" at bounding box center [257, 378] width 10 height 10
checkbox input "true"
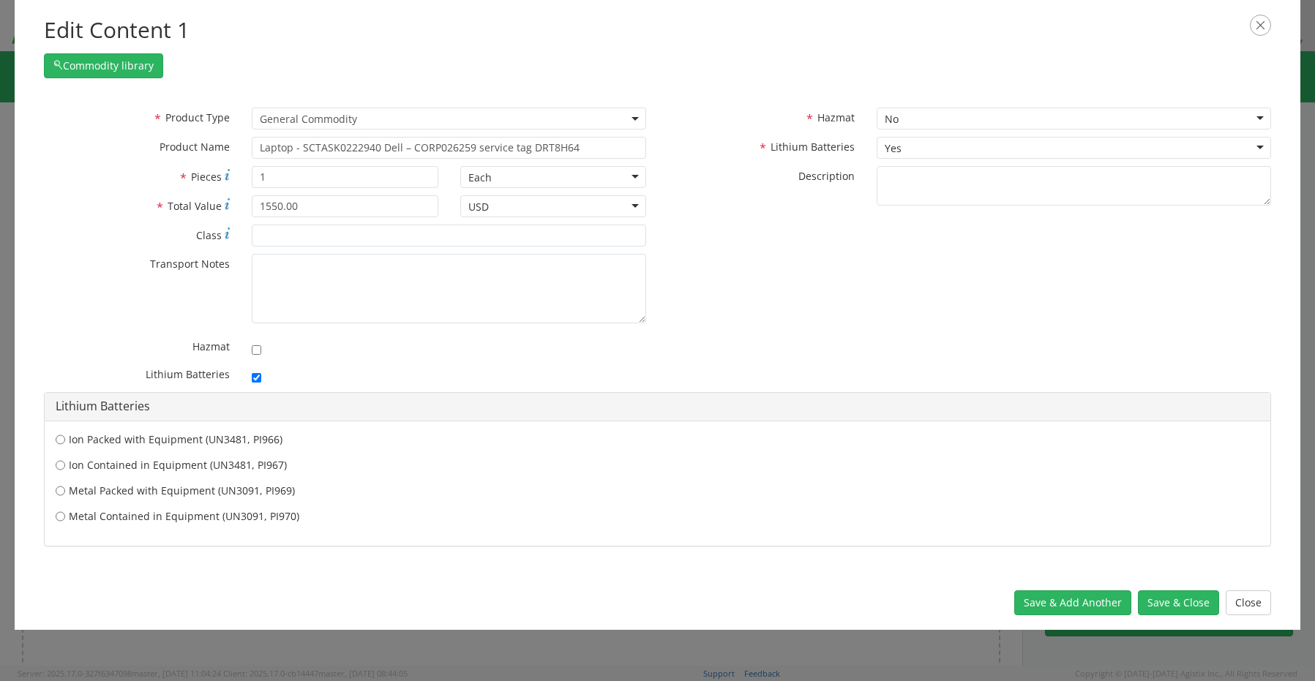
click at [186, 464] on label "Ion Contained in Equipment (UN3481, PI967)" at bounding box center [658, 465] width 1204 height 15
click at [65, 447] on input "Ion Contained in Equipment (UN3481, PI967)" at bounding box center [61, 439] width 10 height 15
radio input "true"
click at [1185, 608] on button "Save & Close" at bounding box center [1178, 603] width 81 height 25
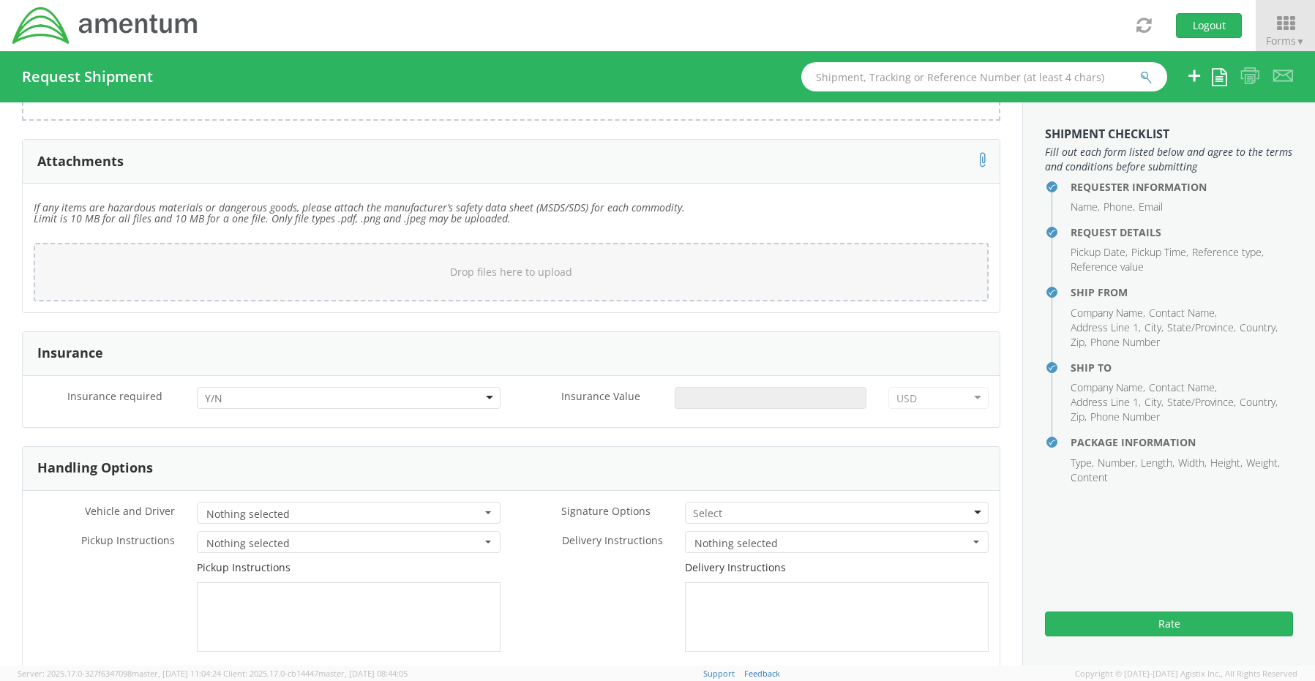
scroll to position [1730, 0]
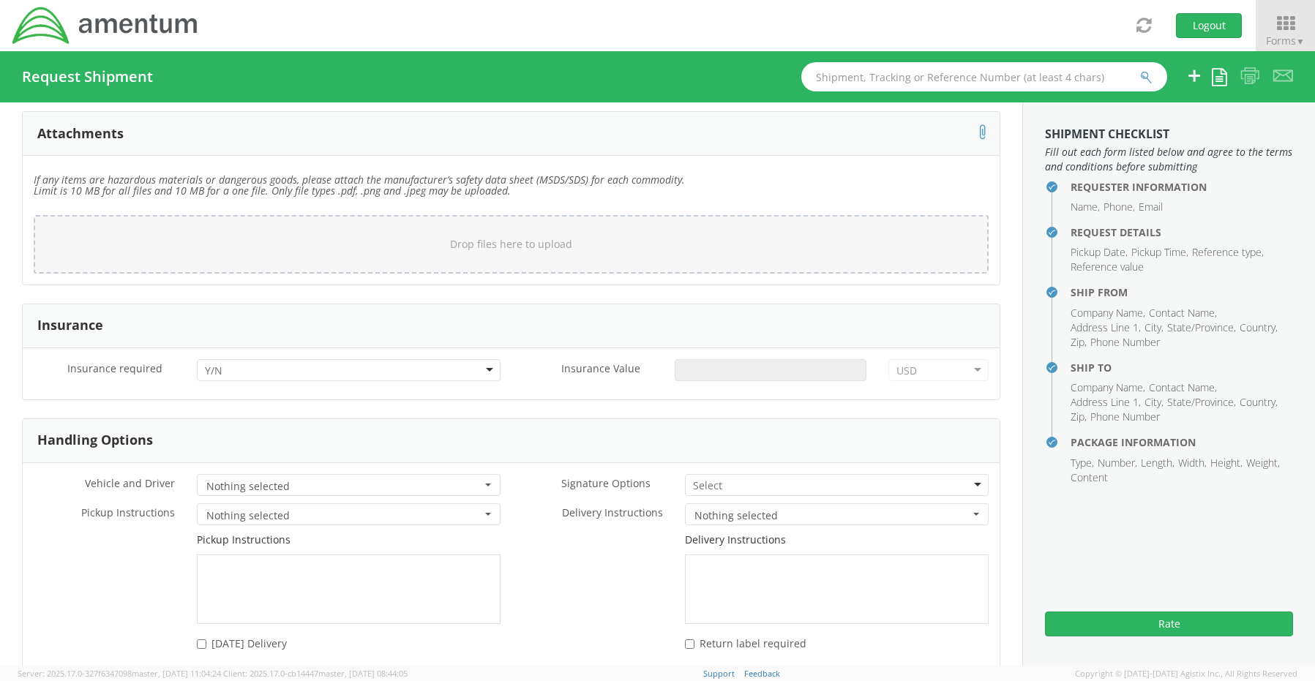
click at [227, 362] on div at bounding box center [349, 370] width 304 height 22
click at [787, 364] on input "Insurance Value *" at bounding box center [771, 370] width 192 height 22
type input "1550.00"
click at [698, 482] on input "select-one" at bounding box center [708, 486] width 31 height 15
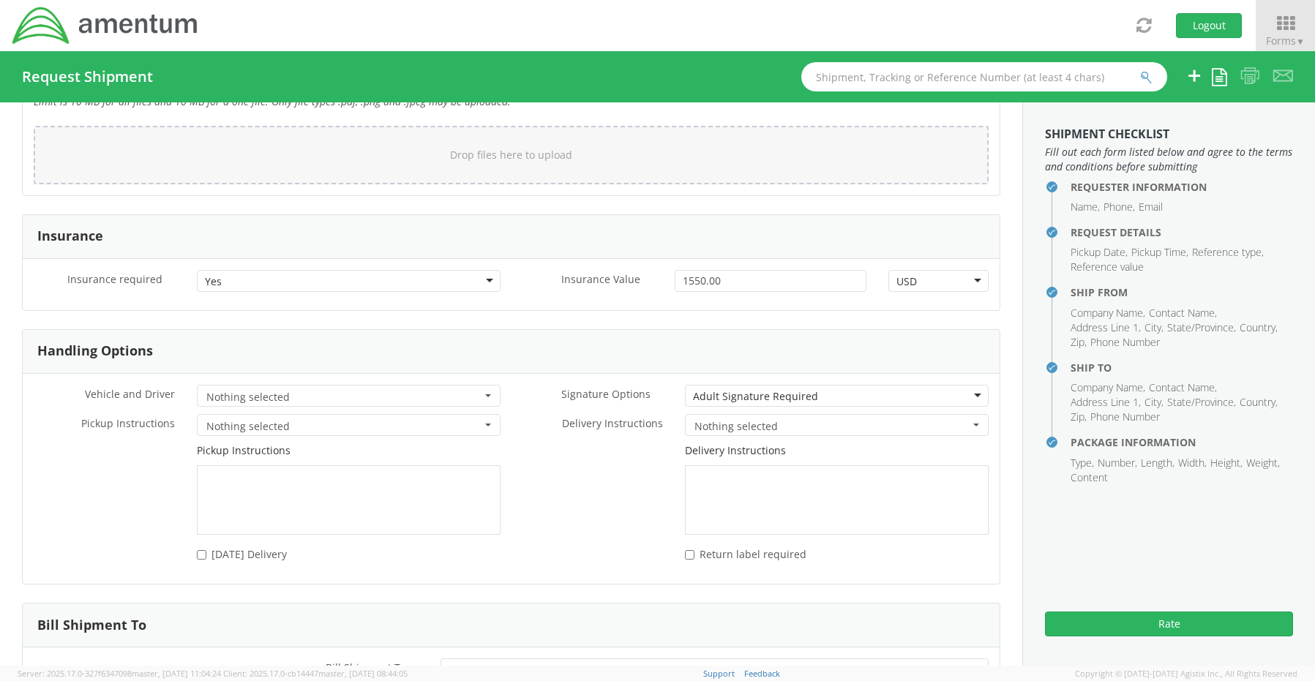
scroll to position [1922, 0]
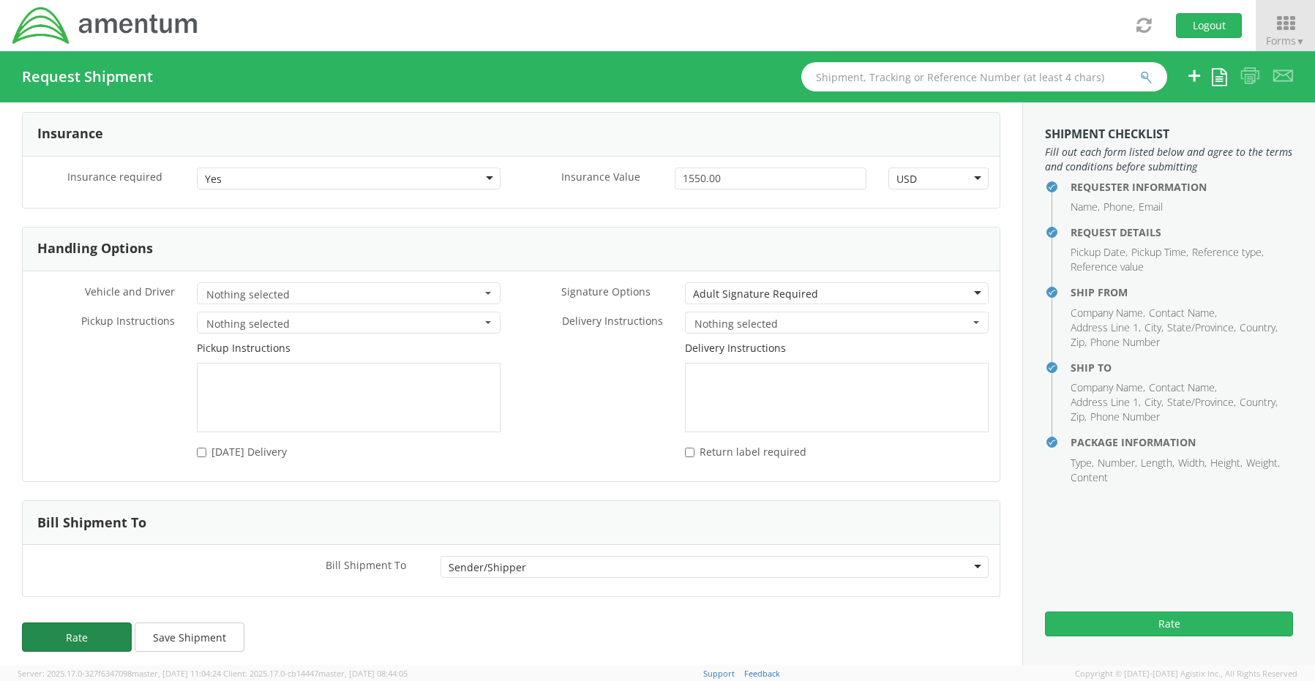
click at [73, 626] on button "Rate" at bounding box center [77, 637] width 110 height 29
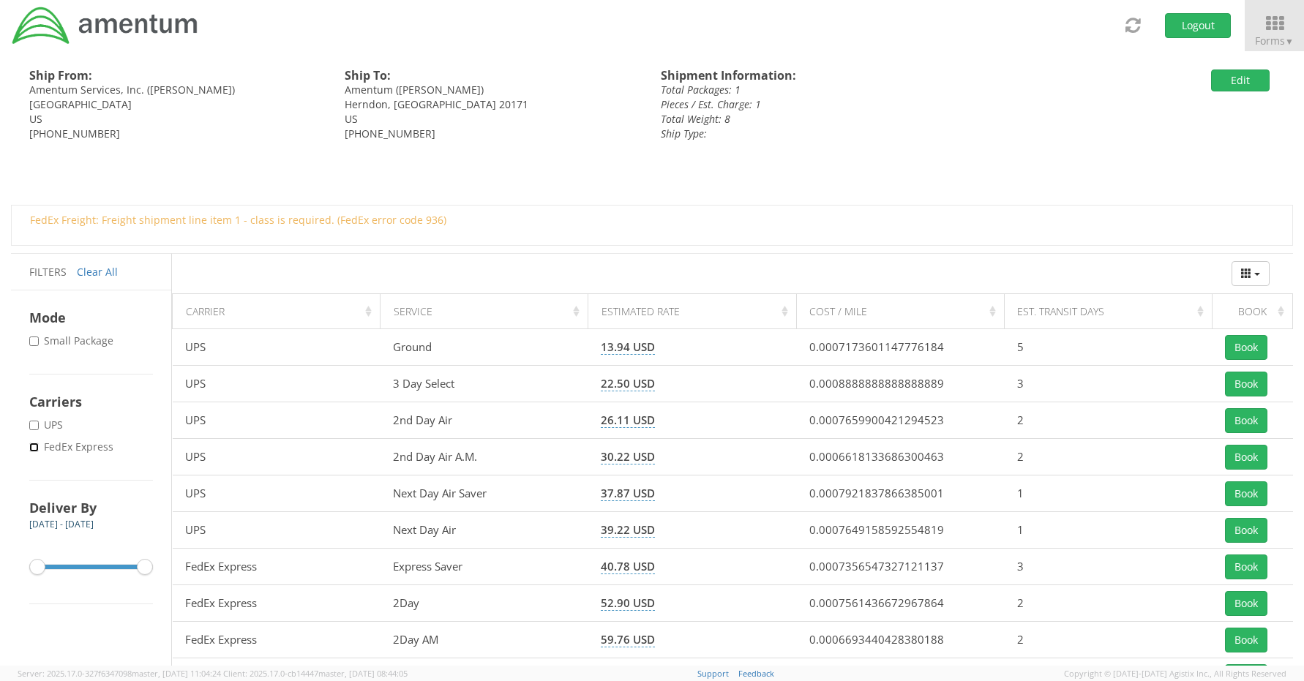
click at [34, 447] on input "* FedEx Express" at bounding box center [34, 448] width 10 height 10
checkbox input "true"
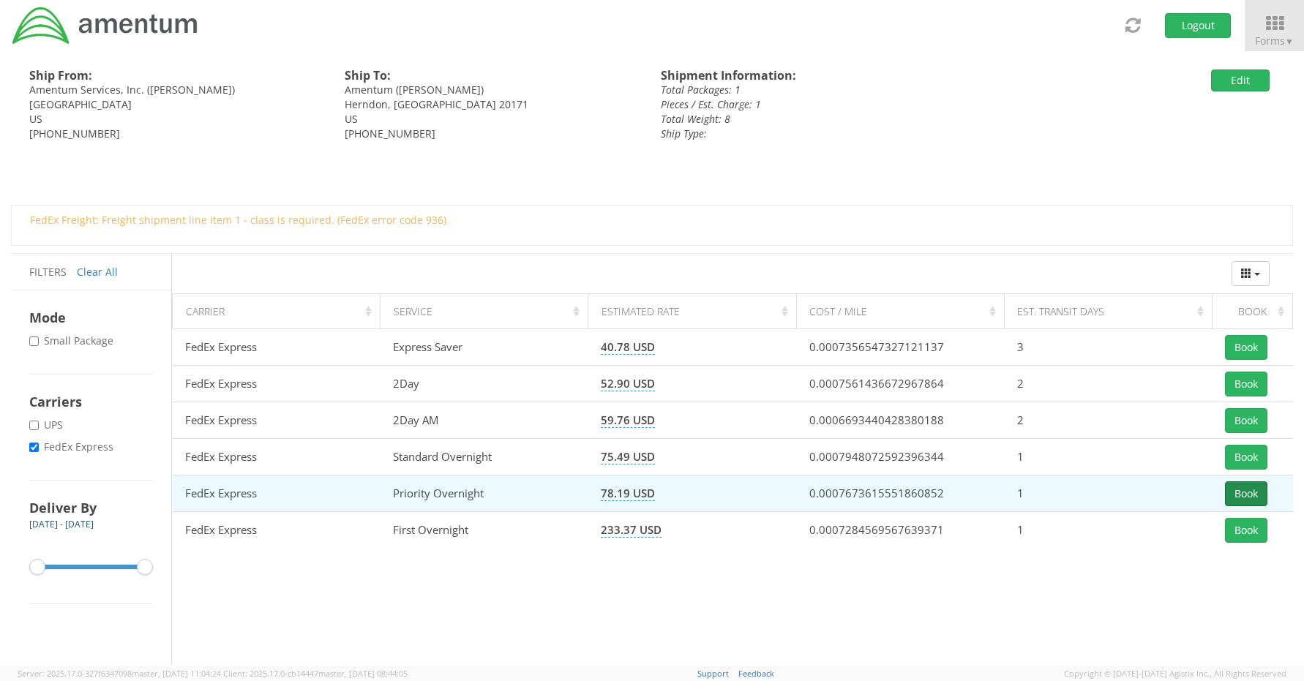
click at [1246, 484] on button "Book" at bounding box center [1246, 493] width 42 height 25
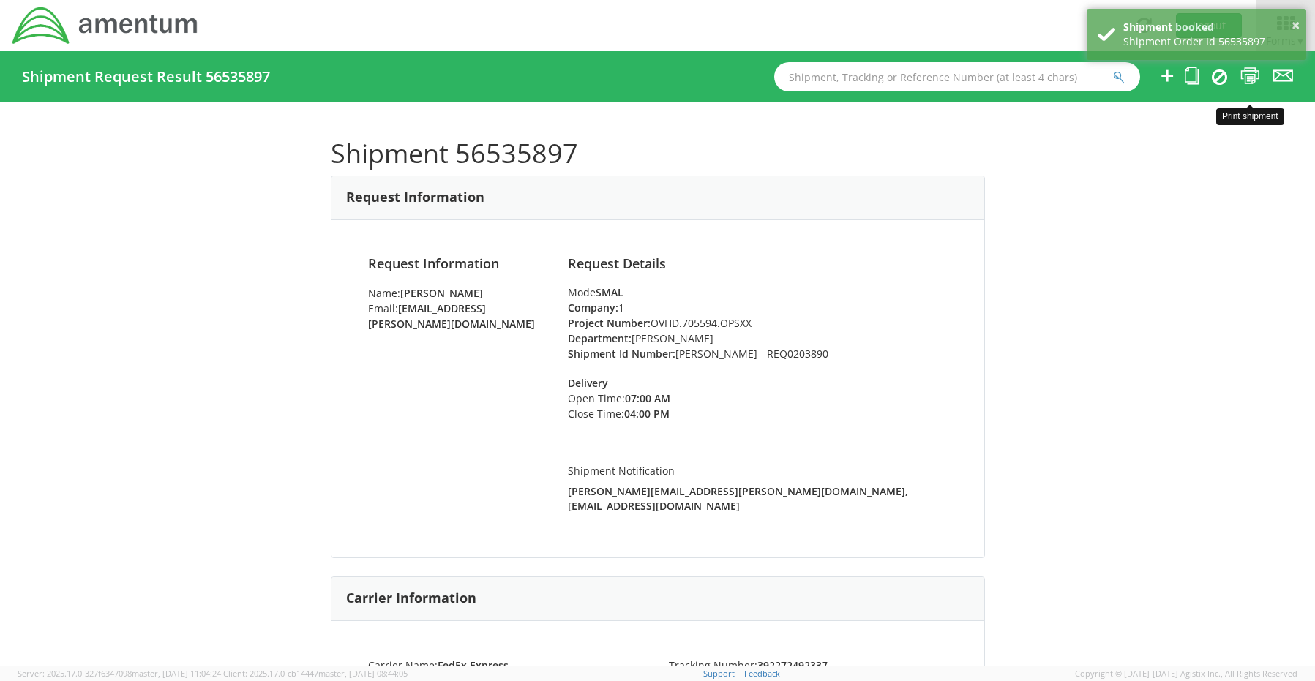
click at [1248, 80] on icon at bounding box center [1250, 76] width 20 height 18
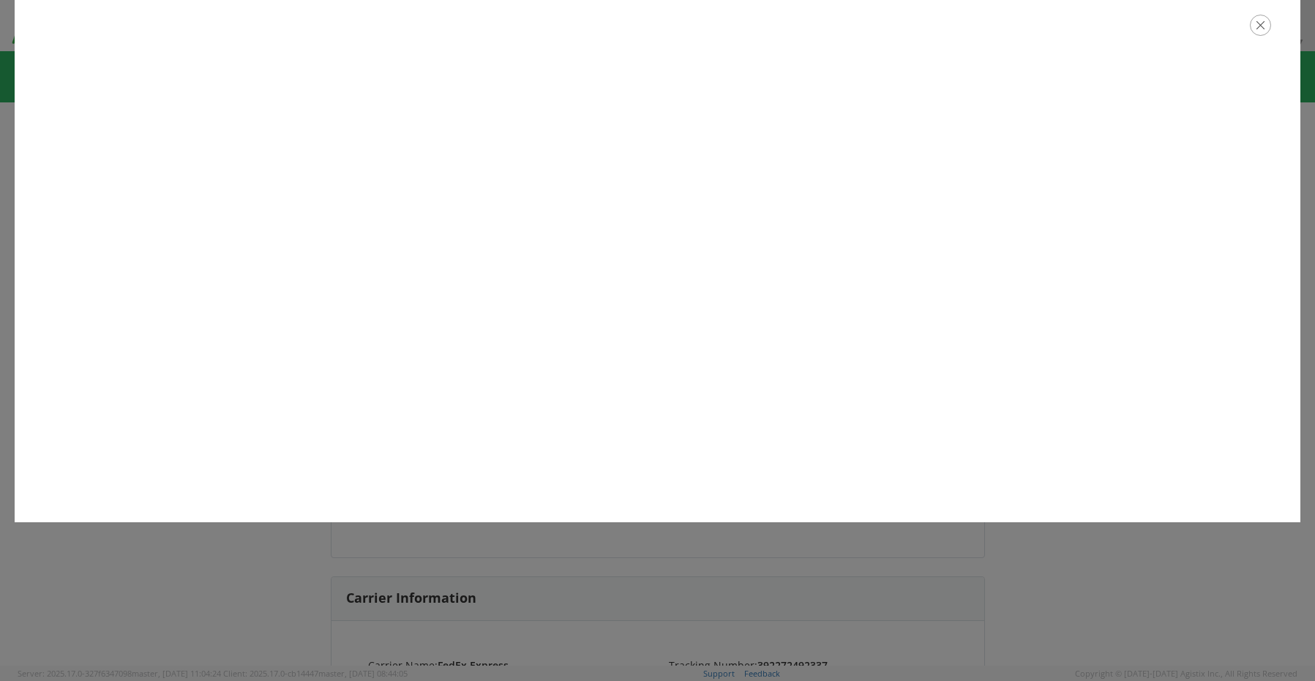
click at [1262, 25] on icon "button" at bounding box center [1260, 25] width 21 height 21
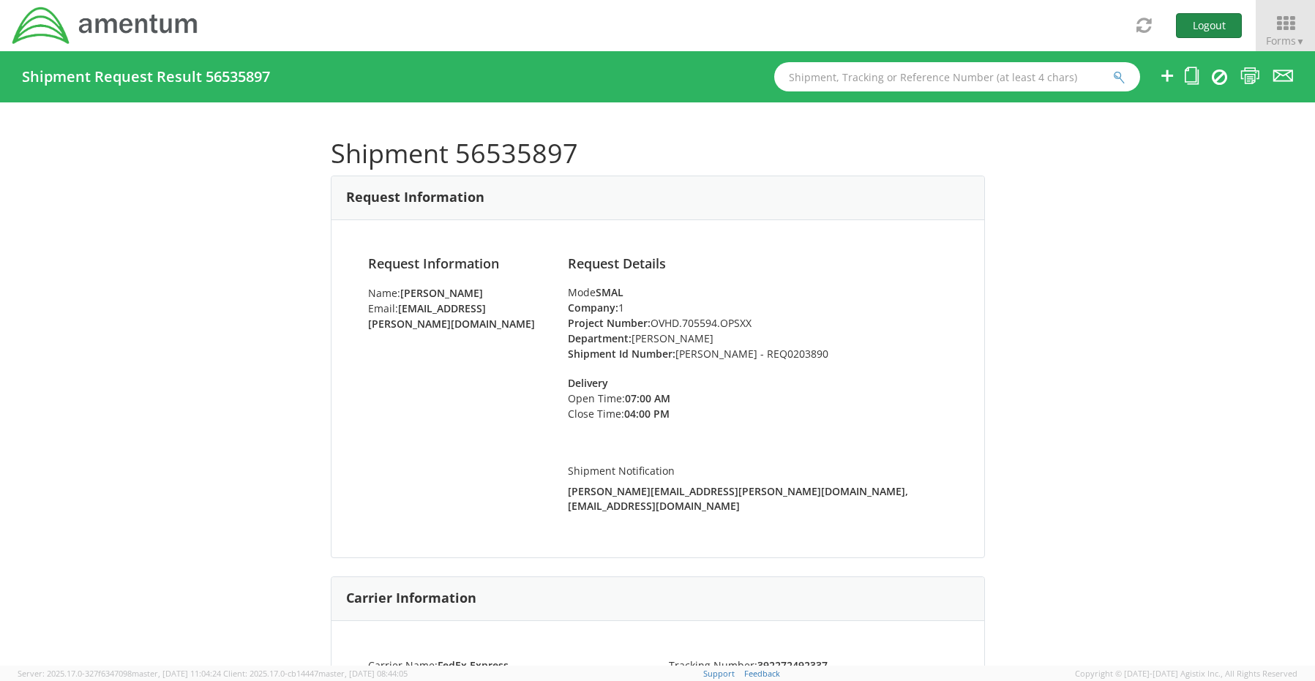
click at [1183, 26] on button "Logout" at bounding box center [1209, 25] width 66 height 25
